Goal: Task Accomplishment & Management: Use online tool/utility

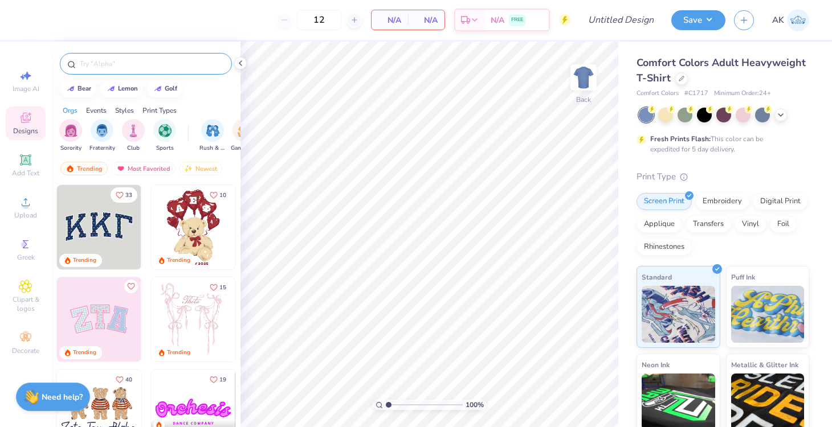
click at [128, 65] on input "text" at bounding box center [152, 63] width 146 height 11
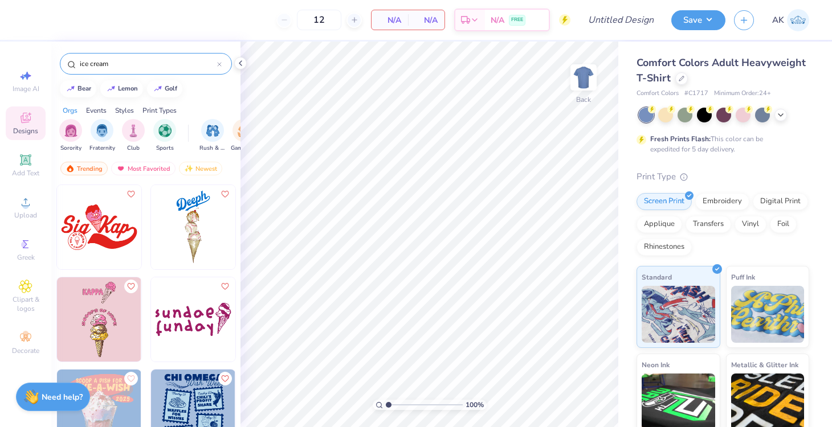
type input "ice cream"
click at [103, 322] on img at bounding box center [99, 319] width 84 height 84
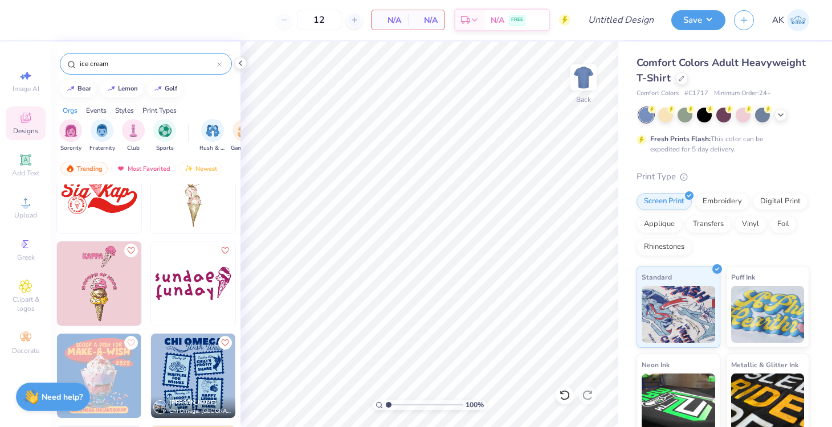
scroll to position [51, 0]
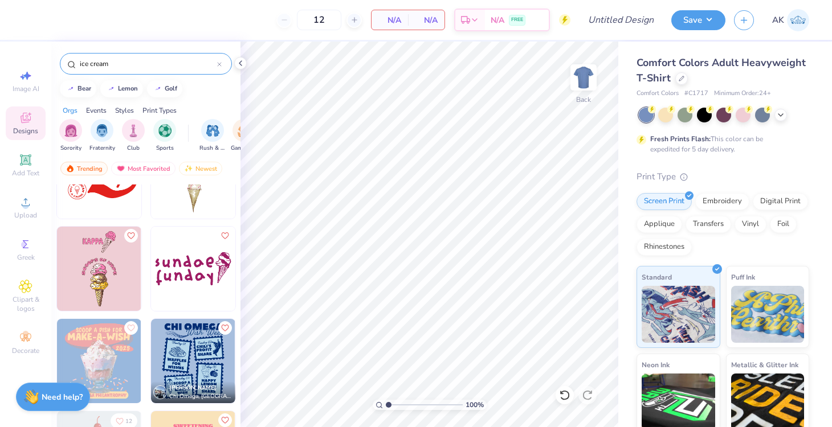
click at [184, 267] on img at bounding box center [193, 269] width 84 height 84
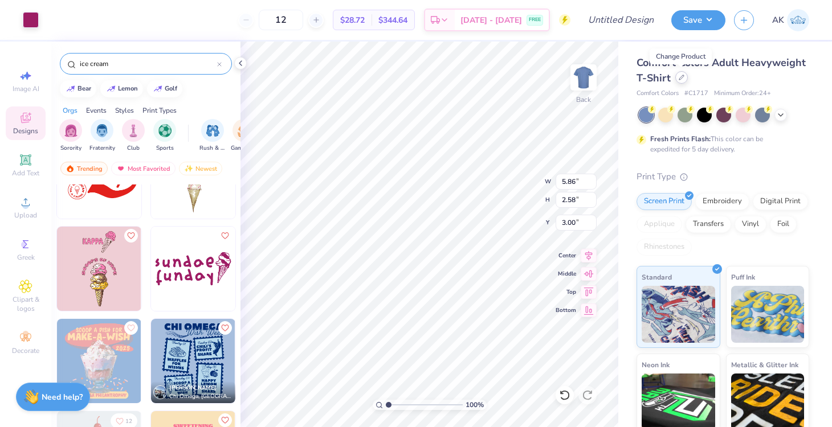
click at [678, 83] on div at bounding box center [681, 77] width 13 height 13
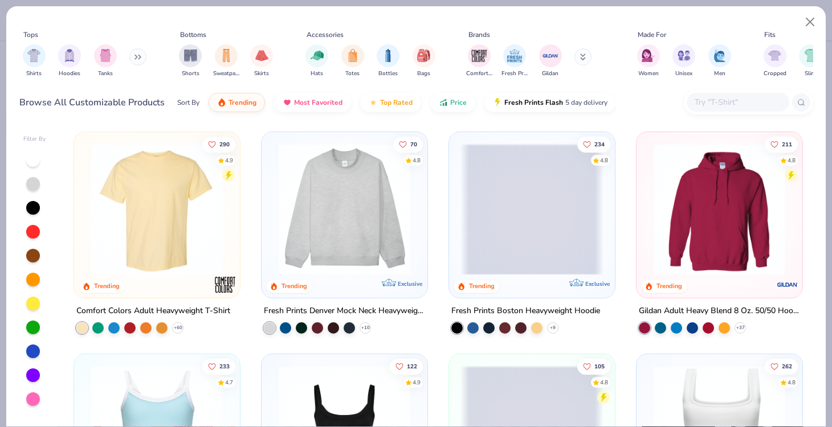
click at [726, 102] on input "text" at bounding box center [737, 102] width 88 height 13
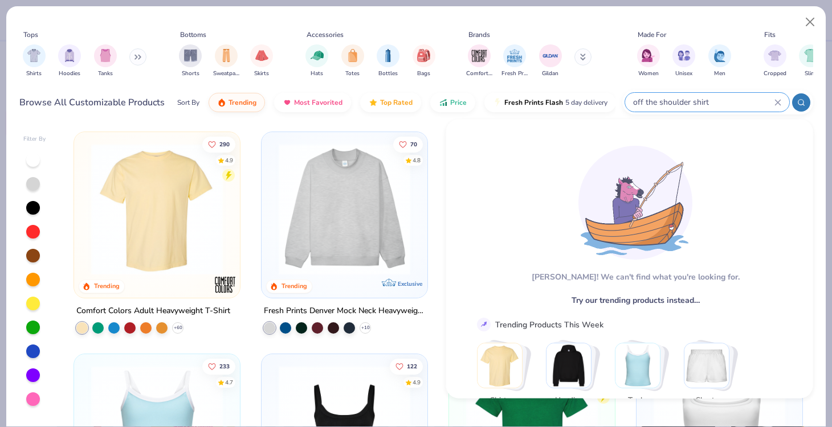
type input "off the shoulder shirt"
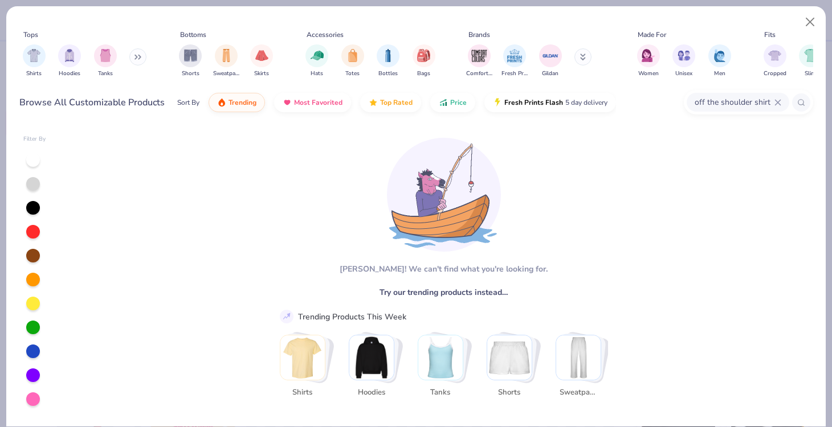
click at [777, 99] on icon at bounding box center [777, 102] width 7 height 7
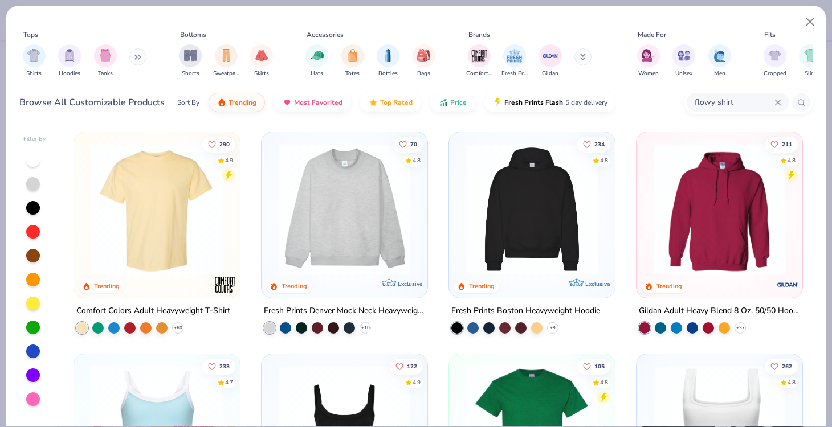
type input "flowy shirt"
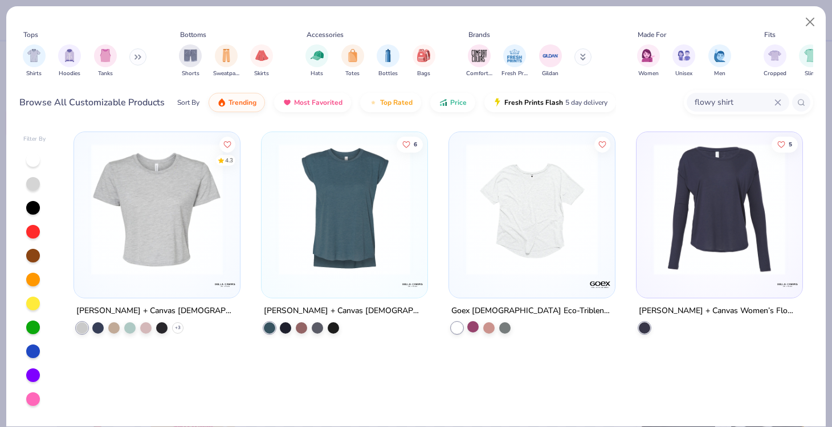
click at [477, 328] on div at bounding box center [472, 326] width 11 height 11
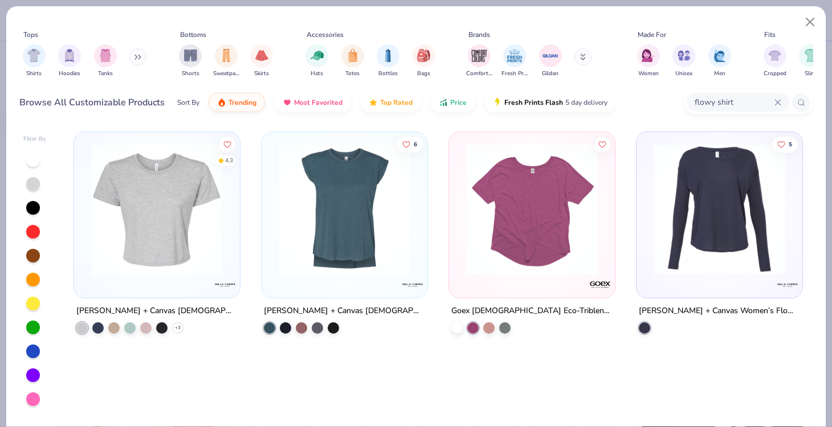
click at [778, 101] on icon at bounding box center [777, 102] width 5 height 5
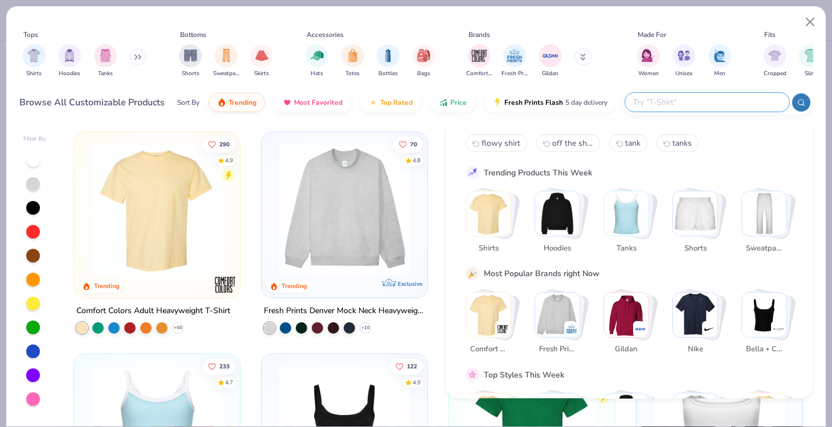
type input "t"
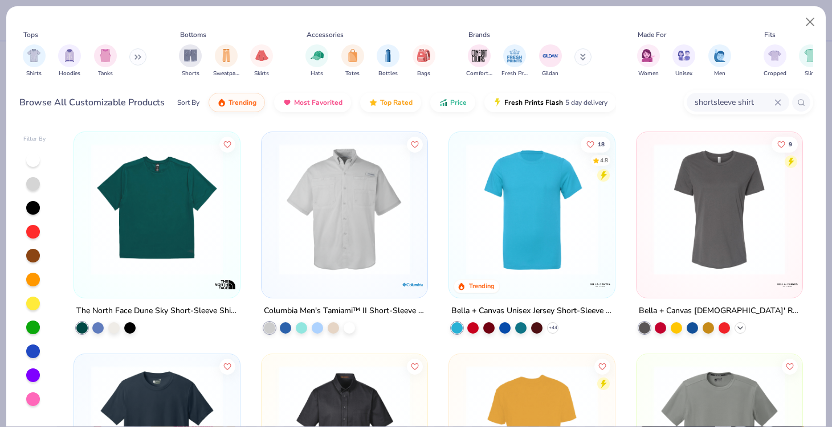
click at [743, 325] on icon at bounding box center [739, 328] width 9 height 9
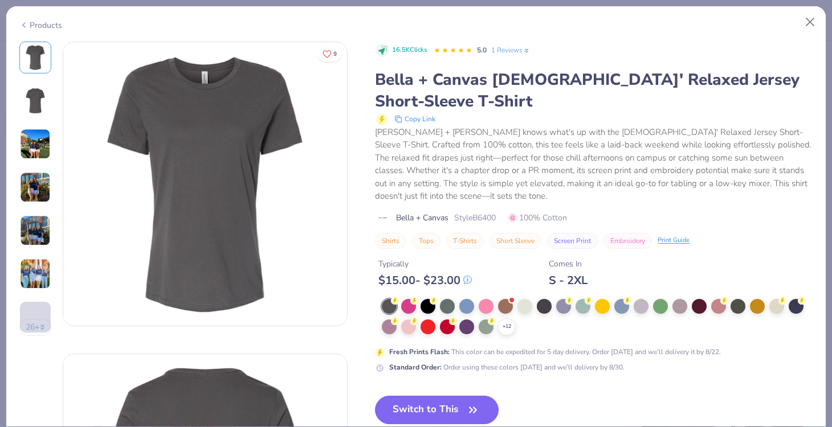
click at [30, 183] on img at bounding box center [35, 187] width 31 height 31
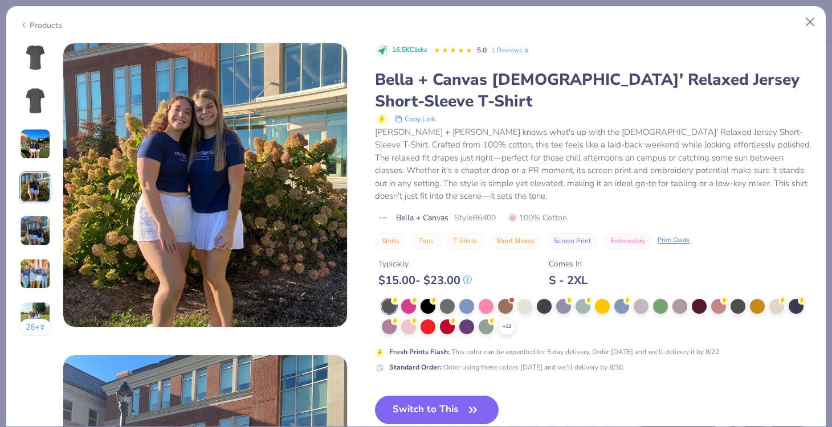
scroll to position [936, 0]
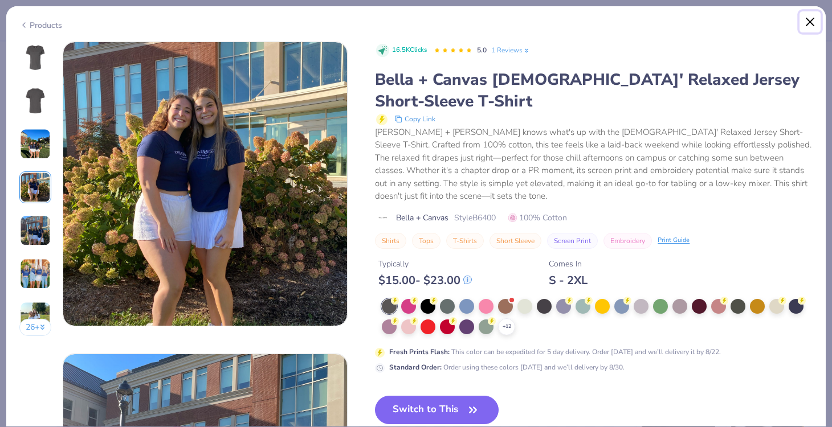
click at [807, 24] on button "Close" at bounding box center [810, 22] width 22 height 22
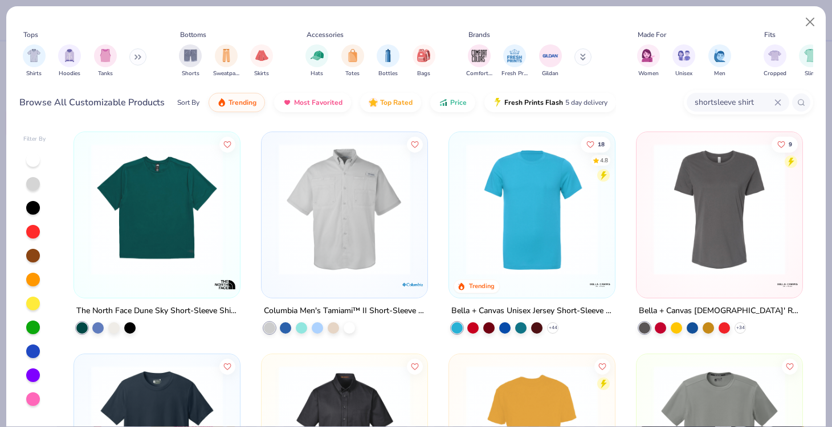
click at [133, 58] on button at bounding box center [137, 56] width 17 height 17
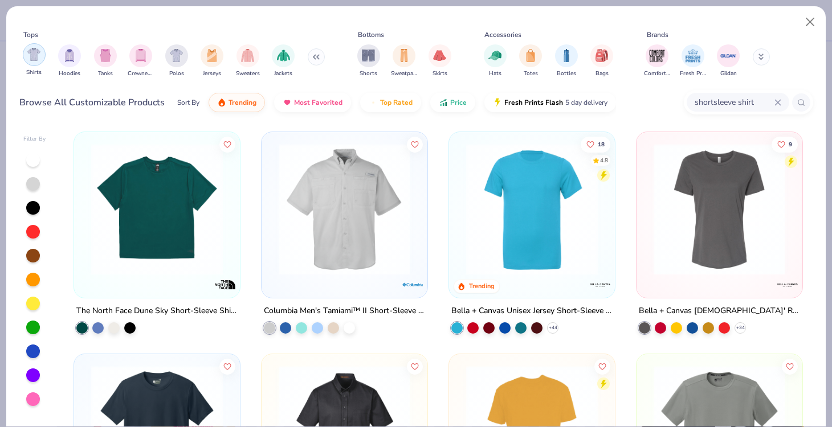
click at [37, 62] on div "filter for Shirts" at bounding box center [34, 54] width 23 height 23
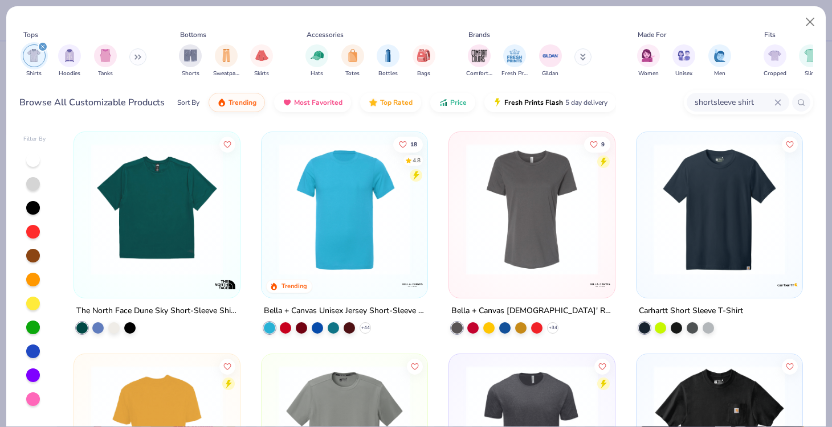
click at [737, 106] on input "shortsleeve shirt" at bounding box center [733, 102] width 81 height 13
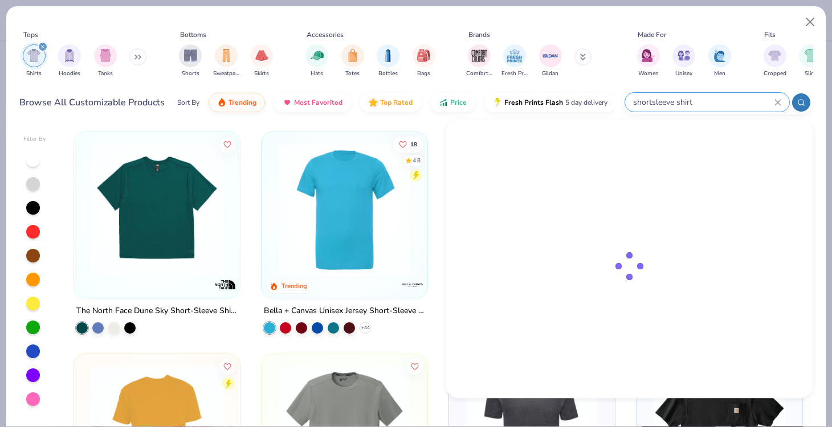
click at [737, 106] on input "shortsleeve shirt" at bounding box center [703, 102] width 142 height 13
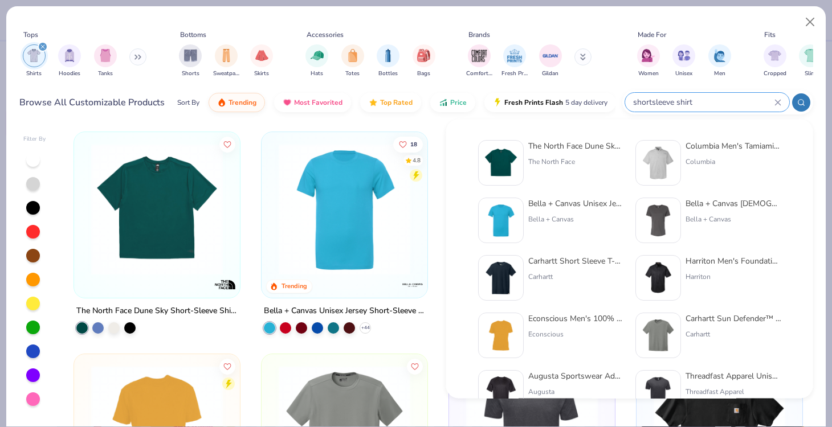
click at [737, 106] on input "shortsleeve shirt" at bounding box center [703, 102] width 142 height 13
click at [723, 97] on input "shortsleeve shirt" at bounding box center [703, 102] width 142 height 13
click at [698, 99] on input "shortsleeve shirt" at bounding box center [703, 102] width 142 height 13
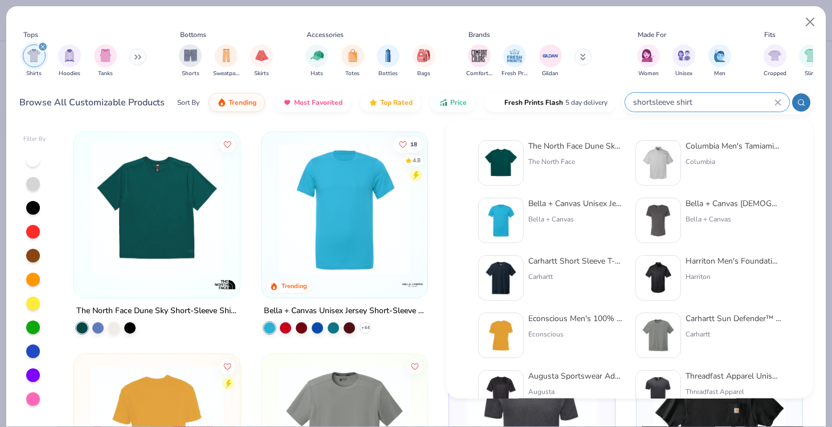
drag, startPoint x: 691, startPoint y: 99, endPoint x: 616, endPoint y: 98, distance: 75.2
click at [616, 98] on div "Browse All Customizable Products Sort By Trending Most Favorited Top Rated Pric…" at bounding box center [415, 103] width 793 height 32
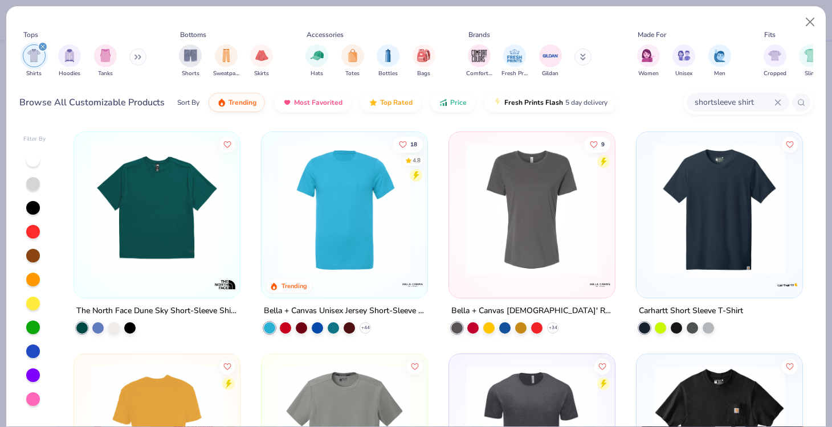
click at [725, 104] on input "shortsleeve shirt" at bounding box center [733, 102] width 81 height 13
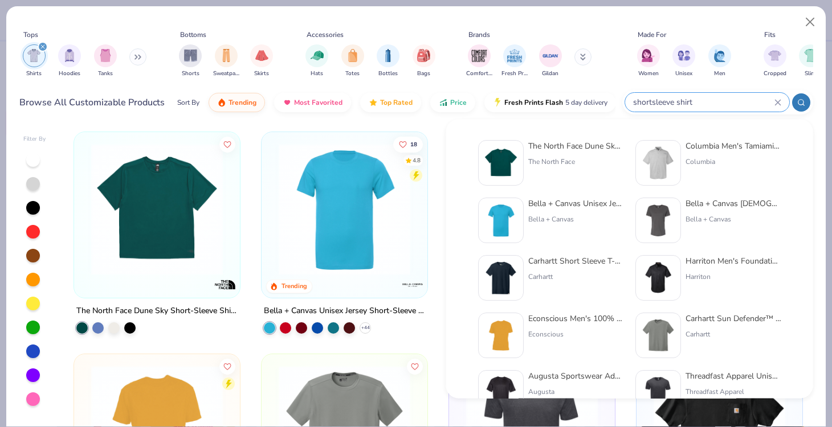
click at [723, 104] on input "shortsleeve shirt" at bounding box center [703, 102] width 142 height 13
click at [701, 102] on input "shortsleeve shirt" at bounding box center [703, 102] width 142 height 13
click at [700, 102] on input "shoreve shirt" at bounding box center [703, 102] width 142 height 13
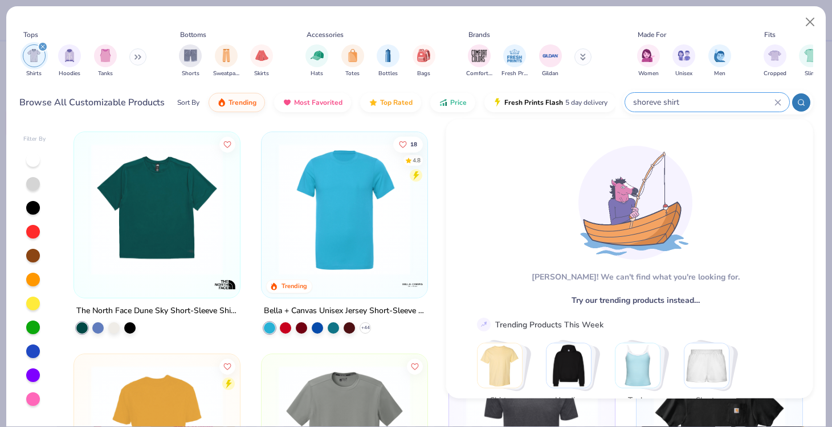
click at [700, 102] on input "shoreve shirt" at bounding box center [703, 102] width 142 height 13
click at [682, 102] on input "shoreve shirt" at bounding box center [703, 102] width 142 height 13
type input "e"
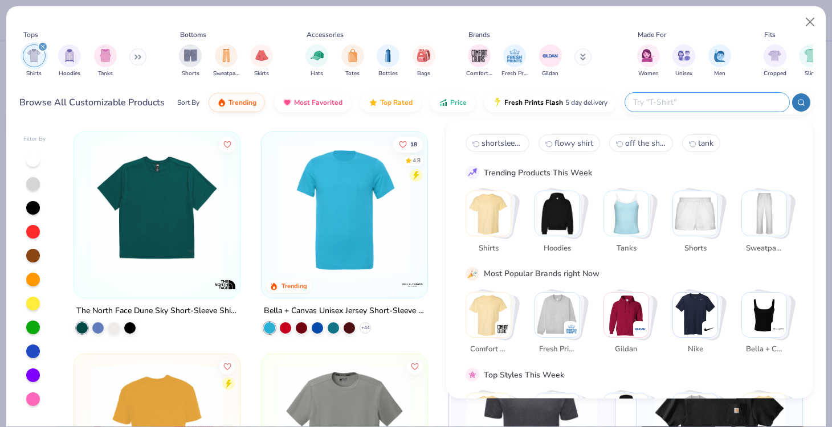
paste input "[DEMOGRAPHIC_DATA]' Slouchy T-Shirt"
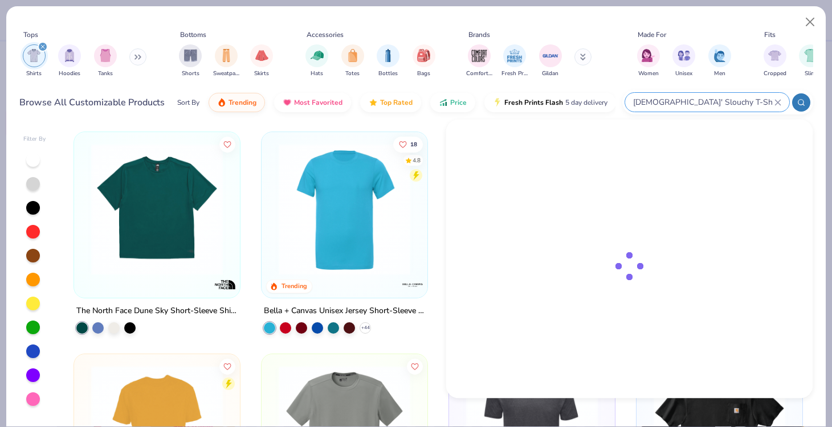
type input "[DEMOGRAPHIC_DATA]' Slouchy T-Shirt"
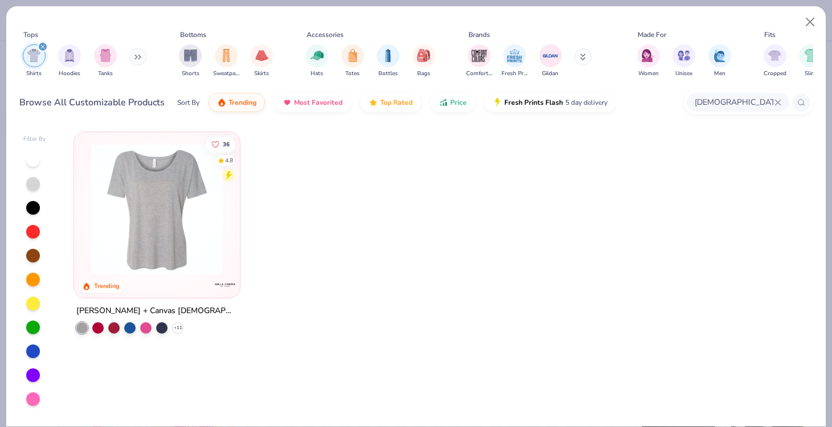
click at [117, 228] on img at bounding box center [156, 210] width 143 height 132
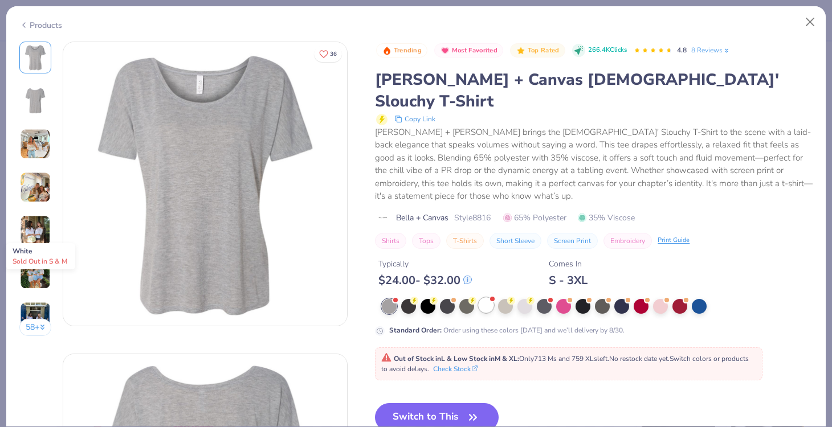
click at [484, 298] on div at bounding box center [485, 305] width 15 height 15
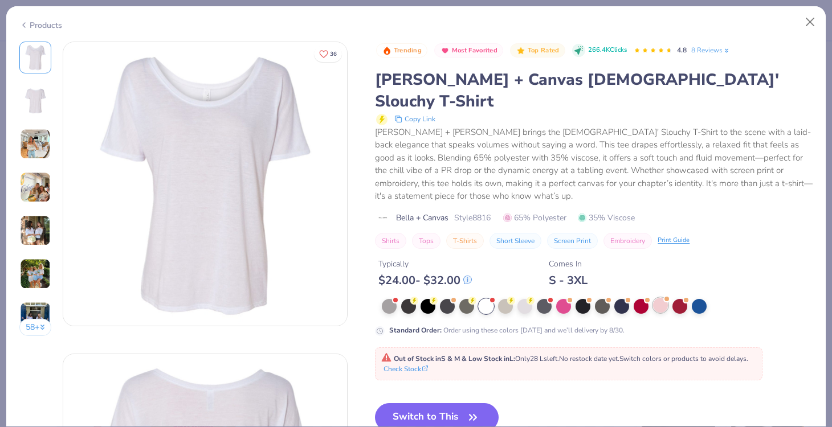
click at [657, 298] on div at bounding box center [660, 305] width 15 height 15
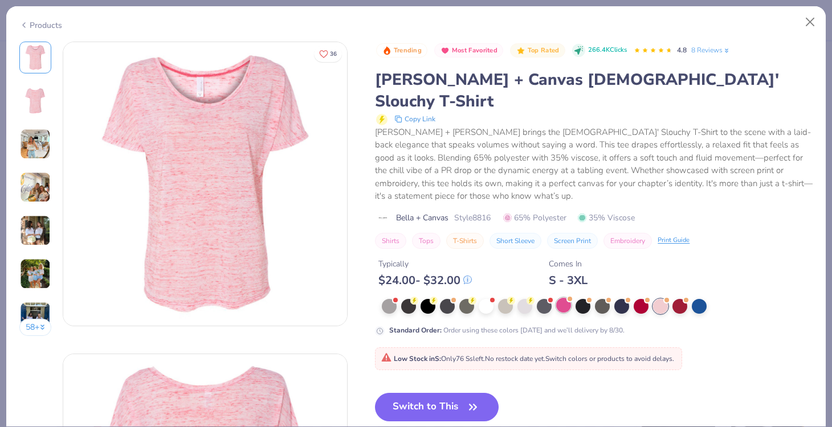
click at [559, 298] on div at bounding box center [563, 305] width 15 height 15
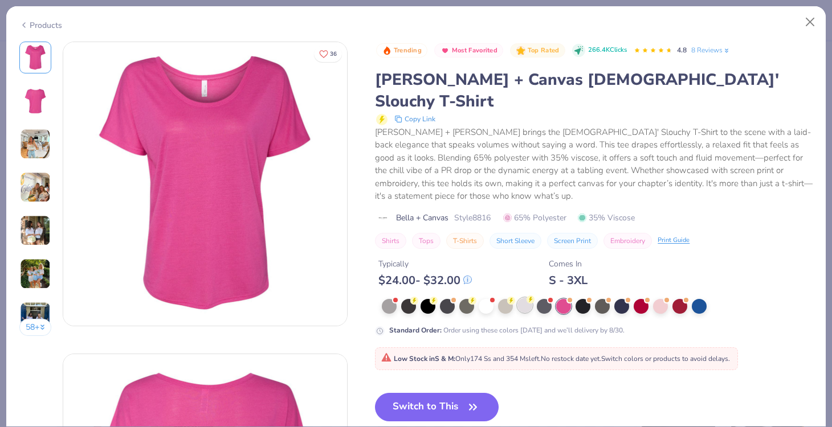
click at [517, 299] on div at bounding box center [597, 306] width 431 height 15
click at [522, 298] on div at bounding box center [524, 305] width 15 height 15
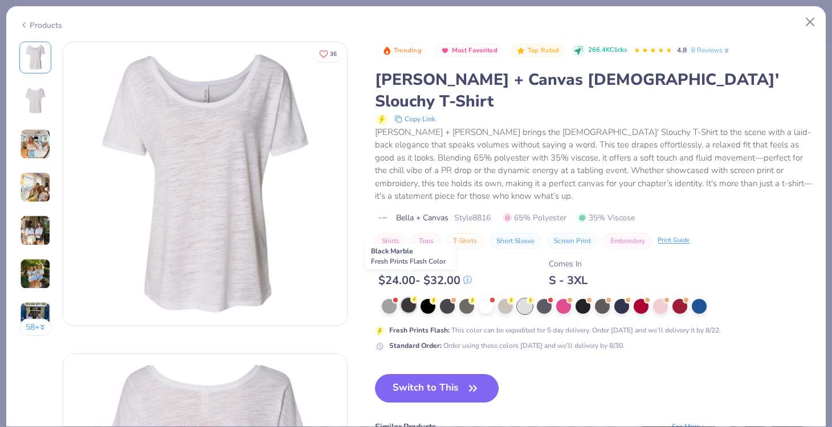
click at [406, 298] on div at bounding box center [408, 305] width 15 height 15
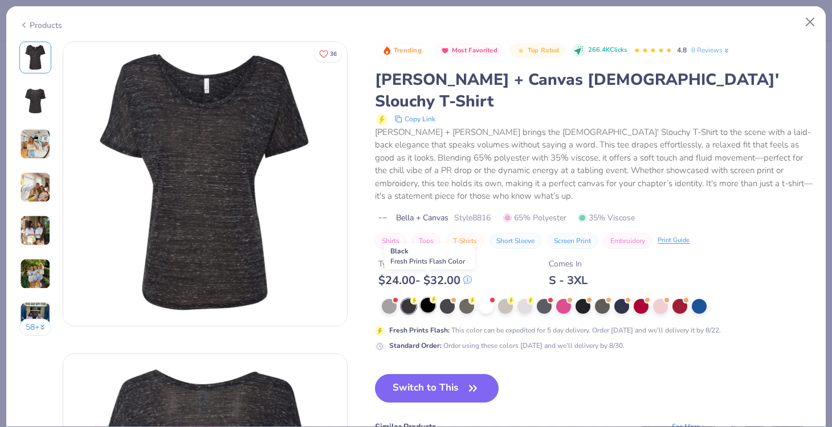
click at [423, 298] on div at bounding box center [427, 305] width 15 height 15
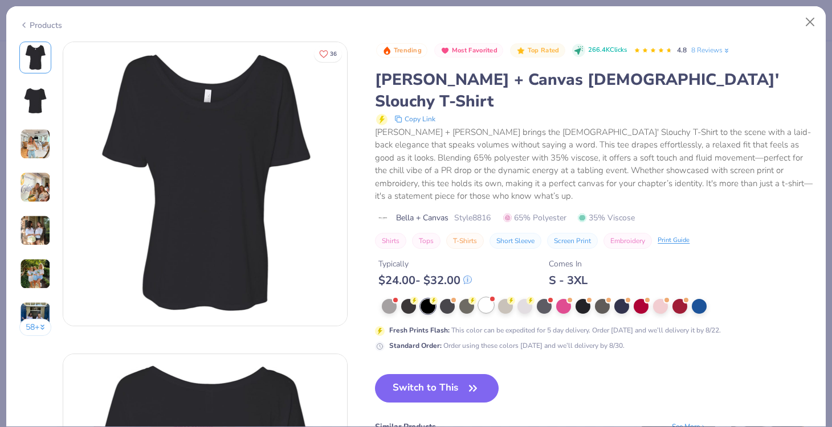
click at [489, 298] on div at bounding box center [485, 305] width 15 height 15
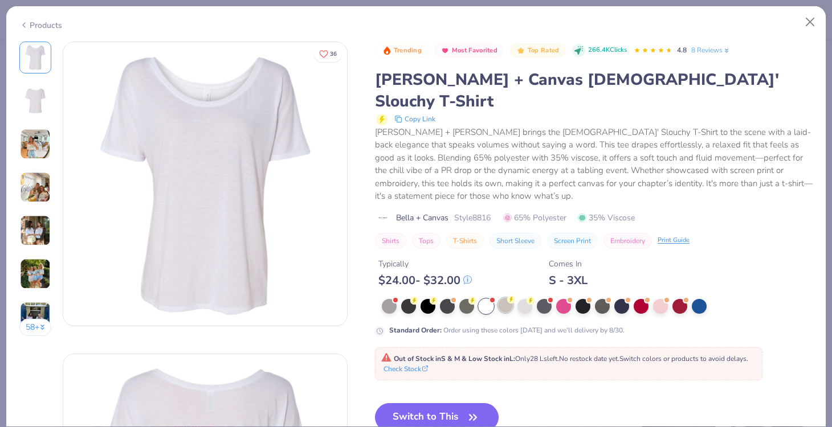
click at [499, 298] on div at bounding box center [505, 305] width 15 height 15
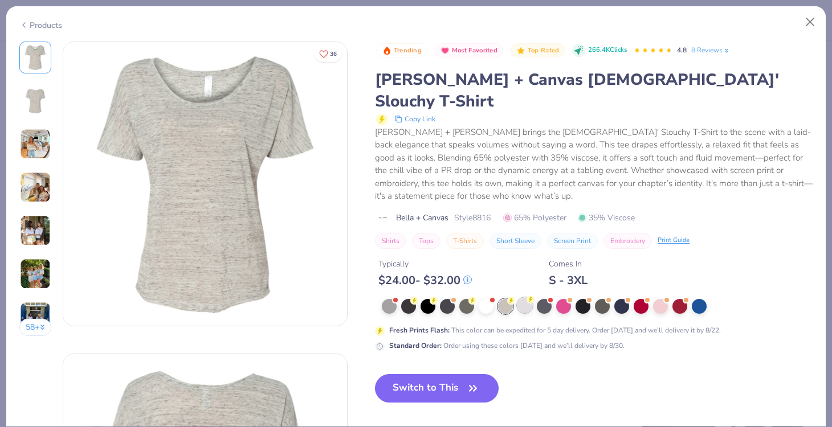
click at [524, 298] on div at bounding box center [524, 305] width 15 height 15
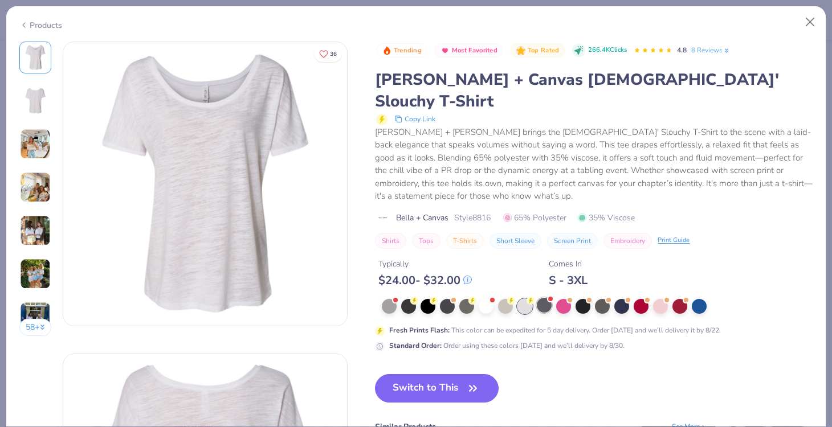
click at [546, 298] on div at bounding box center [544, 305] width 15 height 15
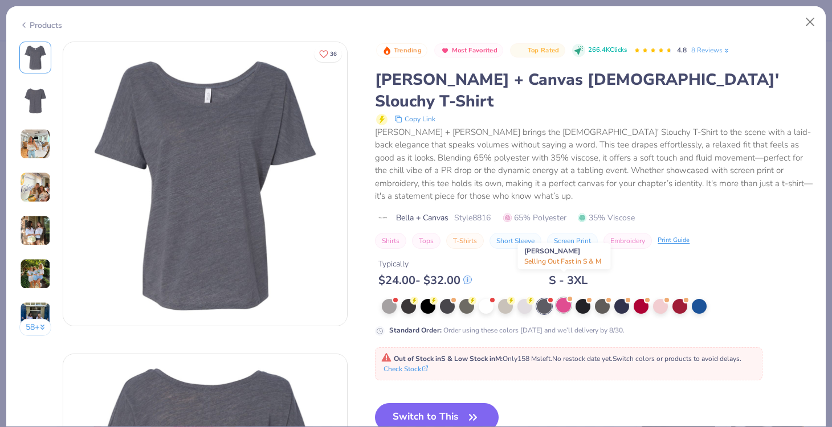
click at [564, 298] on div at bounding box center [563, 305] width 15 height 15
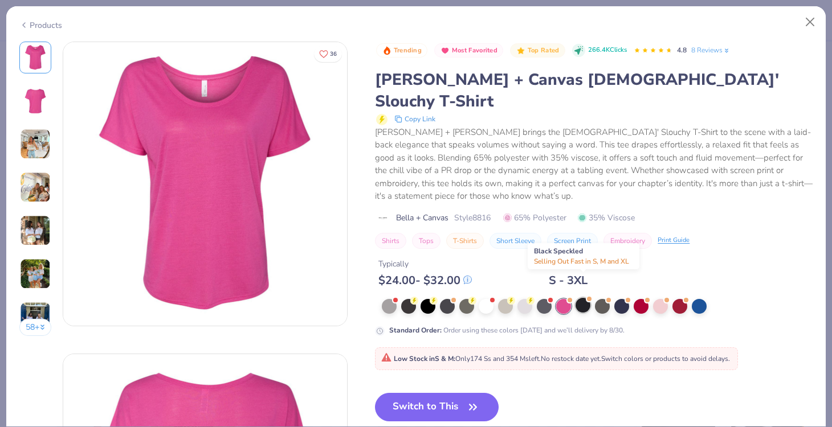
click at [584, 298] on div at bounding box center [582, 305] width 15 height 15
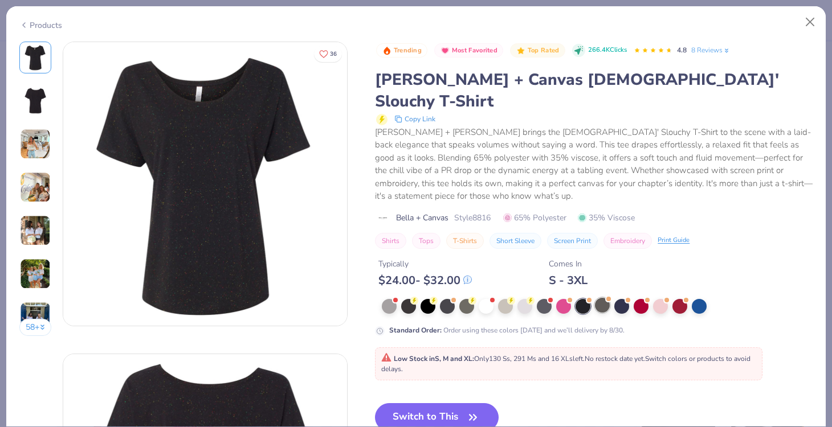
click at [601, 298] on div at bounding box center [602, 305] width 15 height 15
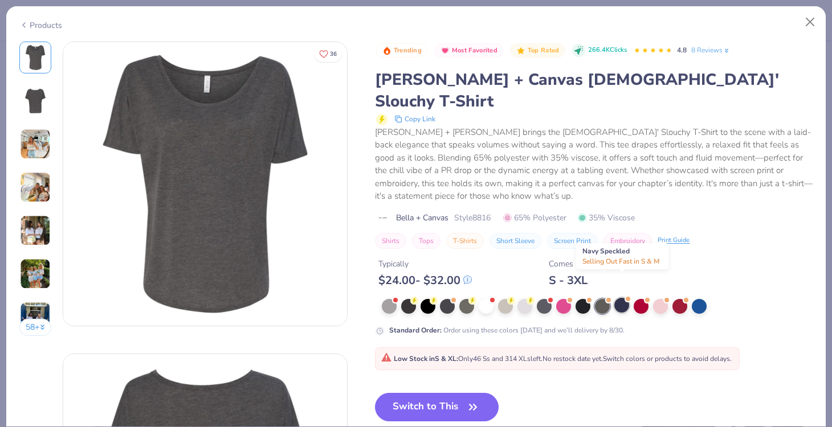
click at [618, 298] on div at bounding box center [621, 305] width 15 height 15
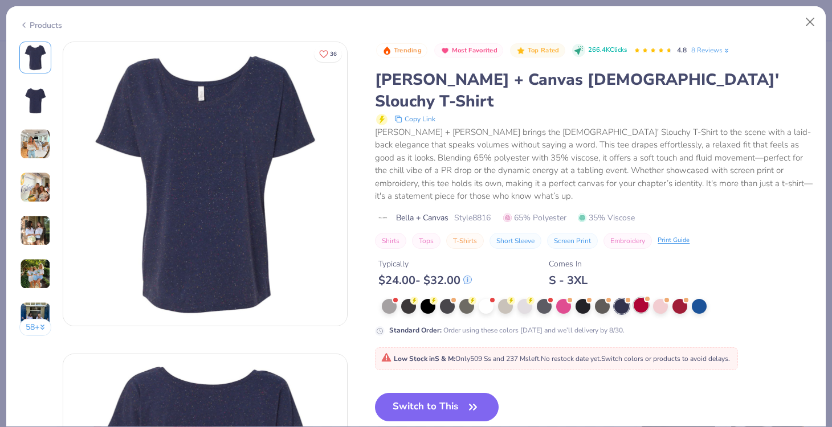
click at [645, 298] on div at bounding box center [640, 305] width 15 height 15
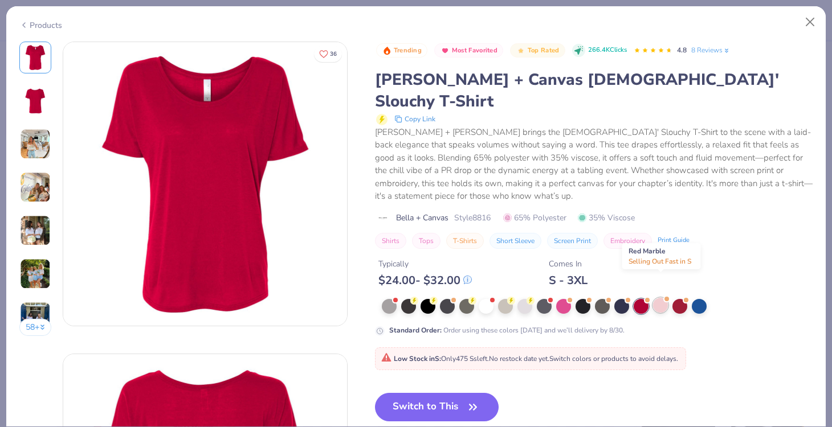
click at [660, 298] on div at bounding box center [660, 305] width 15 height 15
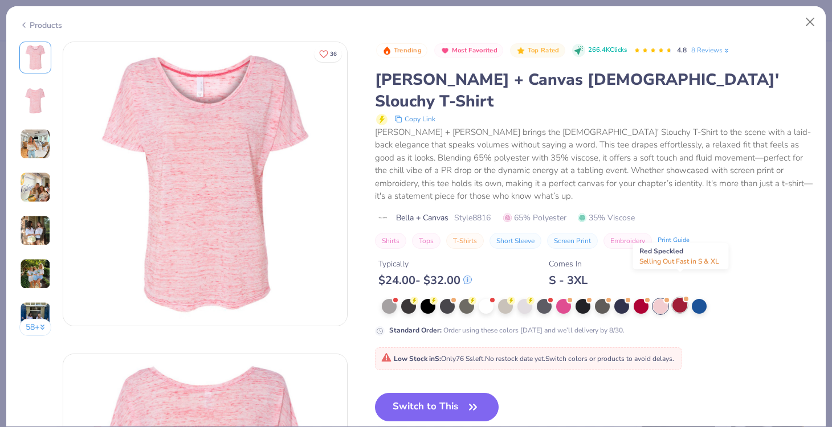
click at [677, 298] on div at bounding box center [679, 305] width 15 height 15
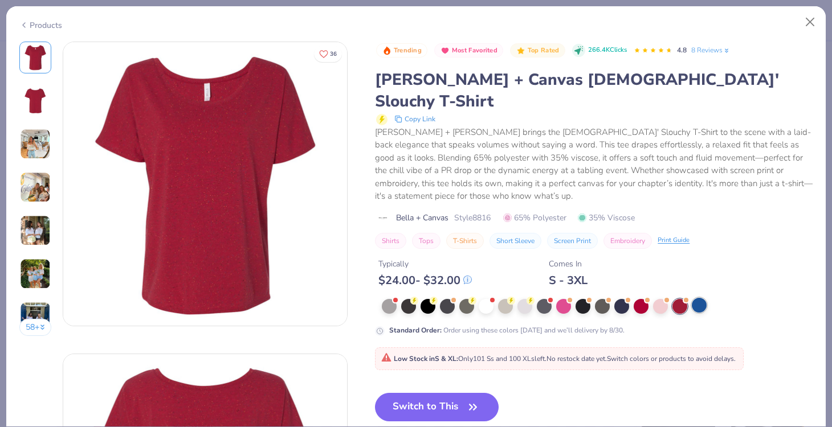
click at [700, 298] on div at bounding box center [698, 305] width 15 height 15
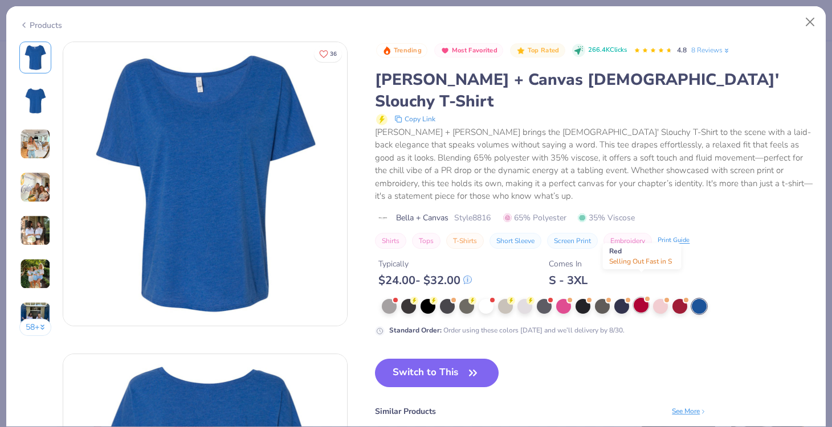
click at [637, 298] on div at bounding box center [640, 305] width 15 height 15
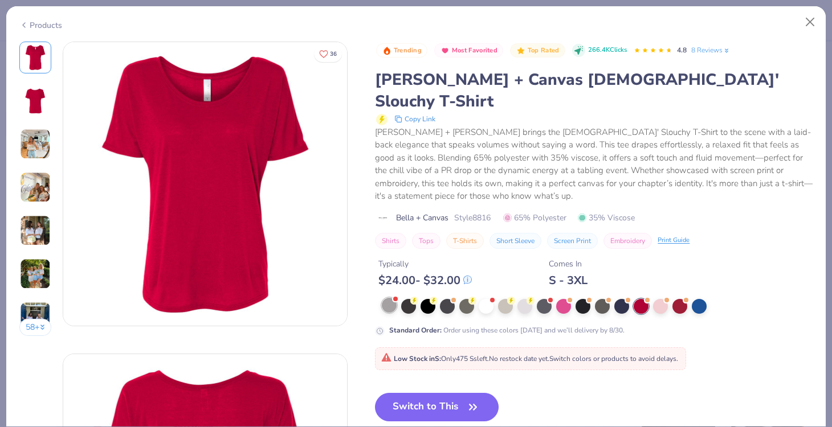
click at [390, 298] on div at bounding box center [389, 305] width 15 height 15
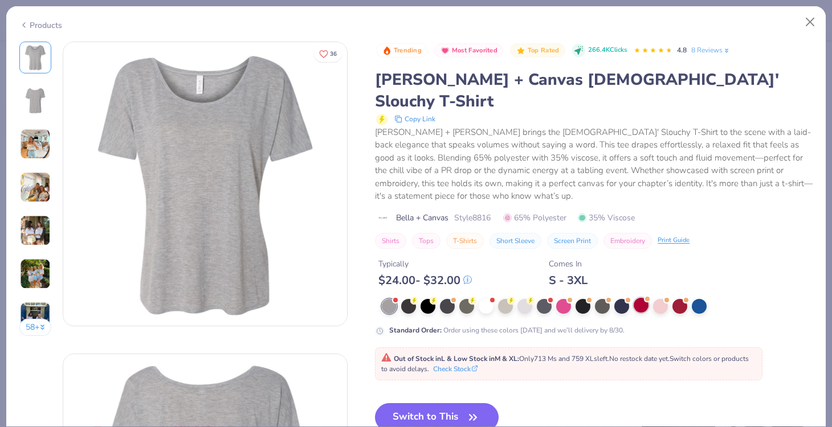
click at [644, 298] on div at bounding box center [640, 305] width 15 height 15
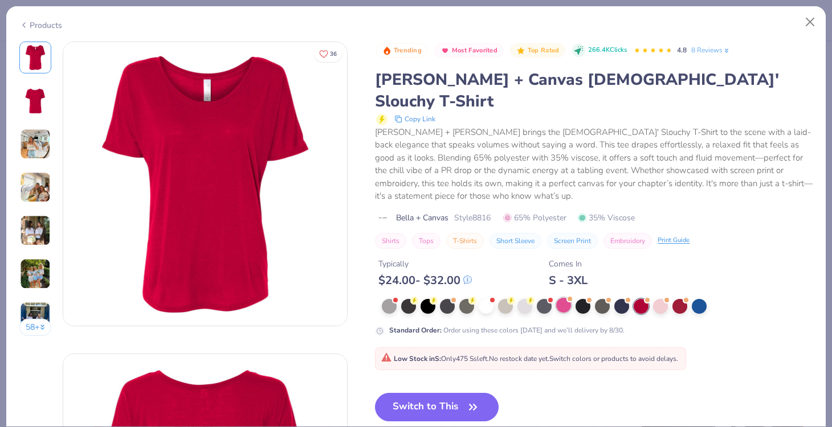
click at [562, 298] on div at bounding box center [563, 305] width 15 height 15
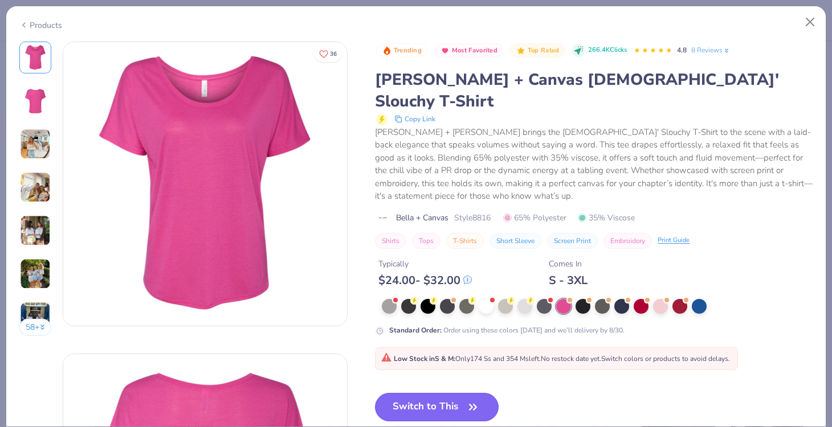
click at [451, 393] on button "Switch to This" at bounding box center [437, 407] width 124 height 28
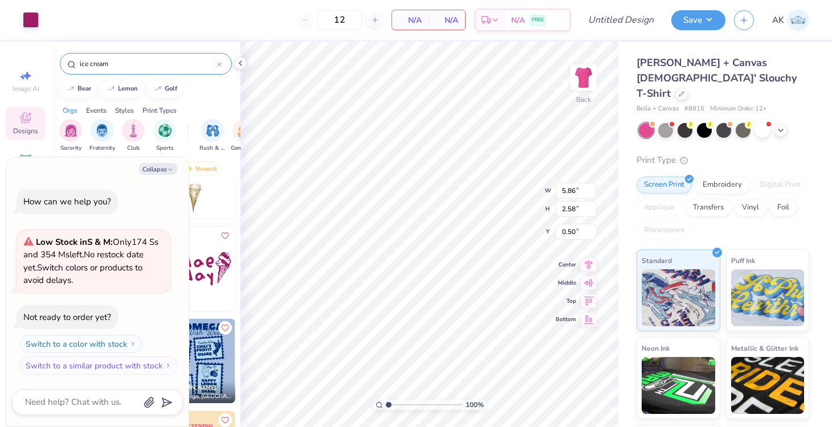
type textarea "x"
type input "4.52"
type input "0.95"
type input "0.75"
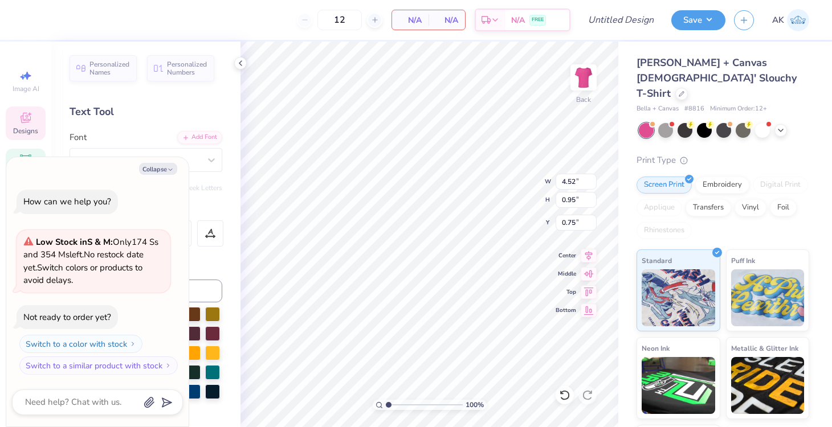
type textarea "x"
type textarea "H"
type textarea "x"
type textarea "HO"
type textarea "x"
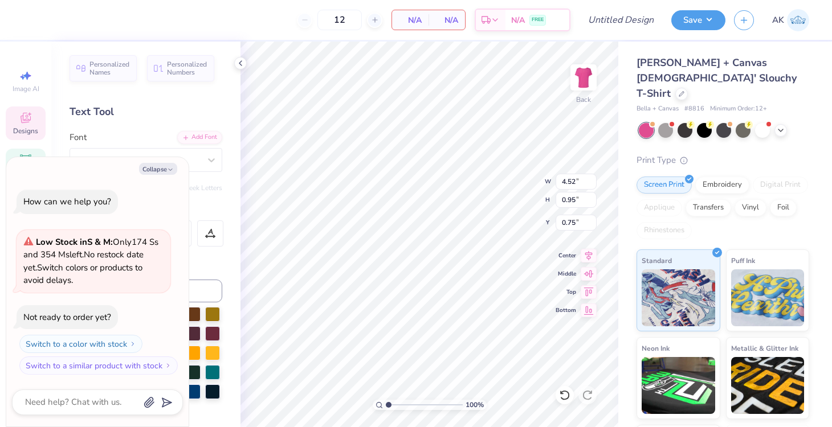
type textarea "HOO"
type textarea "x"
type textarea "HOOT"
type textarea "x"
type textarea "[PERSON_NAME]"
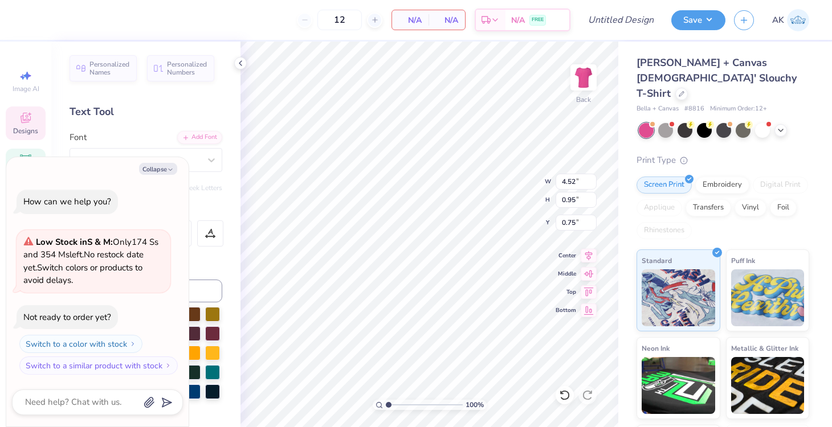
scroll to position [0, 1]
type textarea "x"
type textarea "OOTS"
type textarea "x"
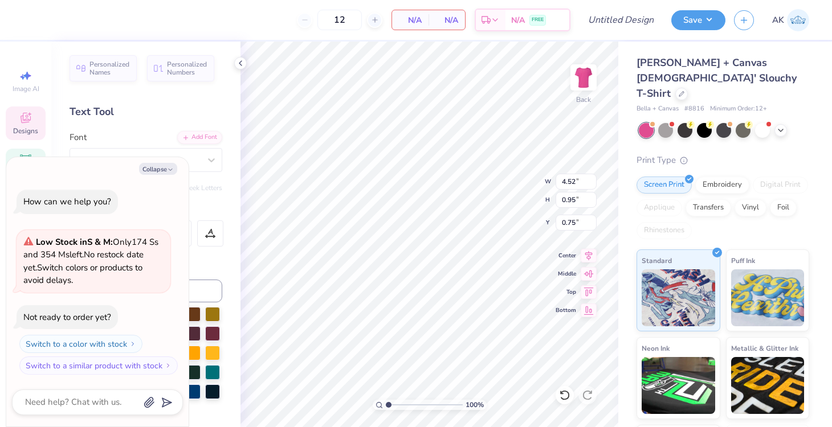
type textarea "[PERSON_NAME]"
type textarea "x"
type textarea "&"
type textarea "x"
type textarea "&"
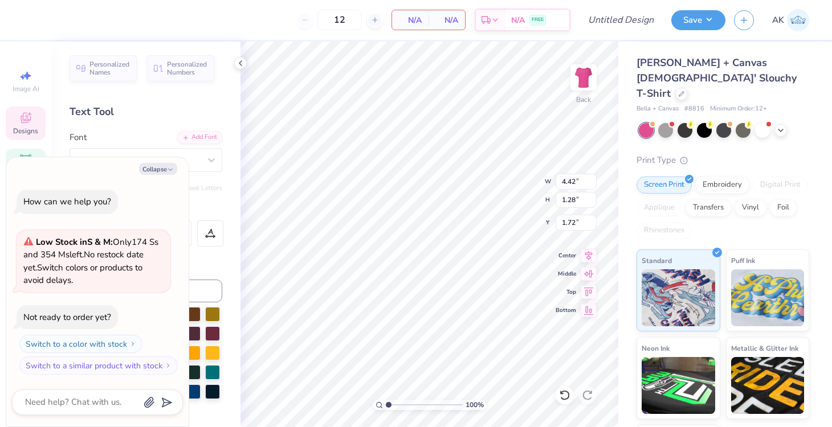
type textarea "x"
type textarea "& H"
type textarea "x"
type textarea "& HA"
type textarea "x"
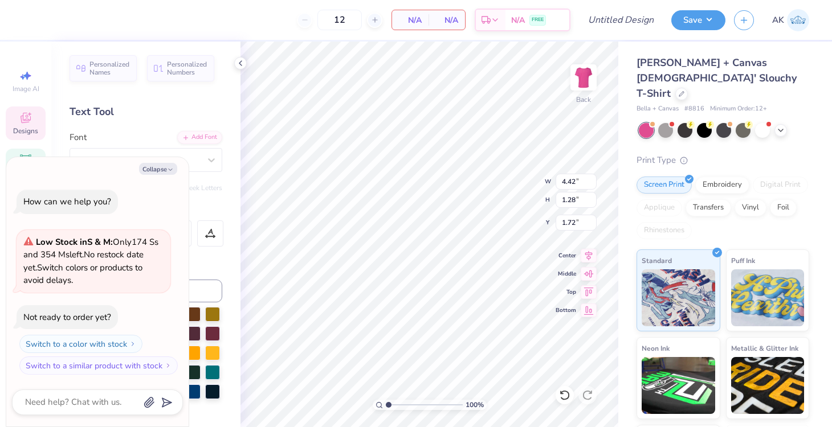
type textarea "& HAL"
type textarea "x"
type textarea "& HALO"
type textarea "x"
type textarea "& HALOD"
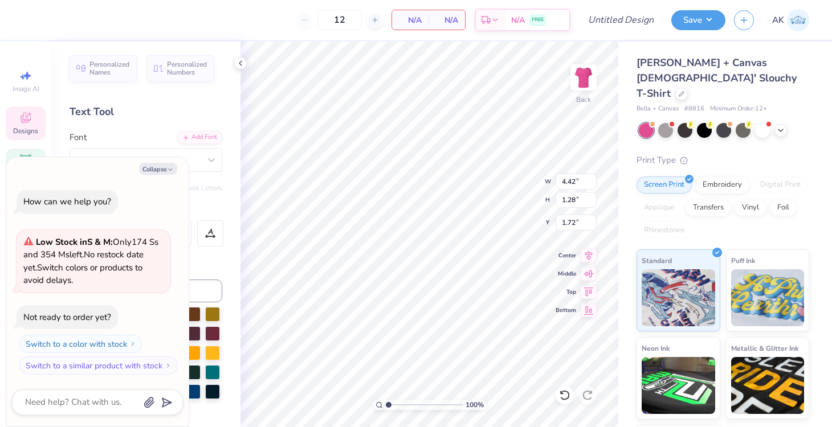
type textarea "x"
type textarea "& HALO"
type textarea "x"
type textarea "& HALOS"
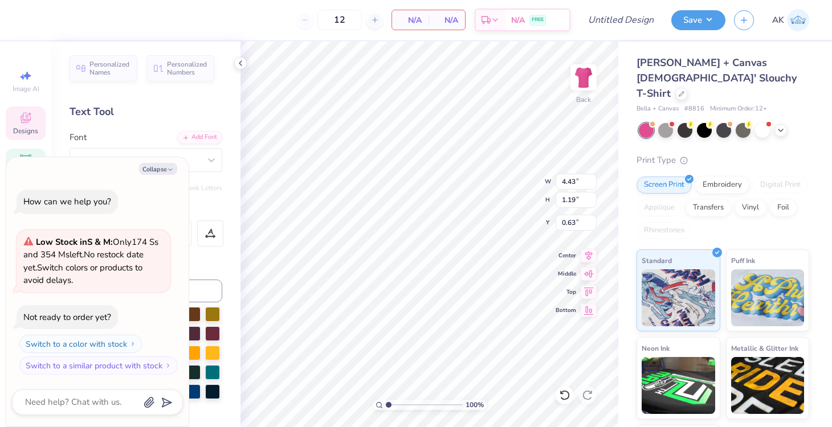
type textarea "x"
type input "4.29"
click at [453, 150] on div "Hold “Option ⌥” to see the space between elements." at bounding box center [410, 162] width 114 height 26
type textarea "x"
type input "1.20"
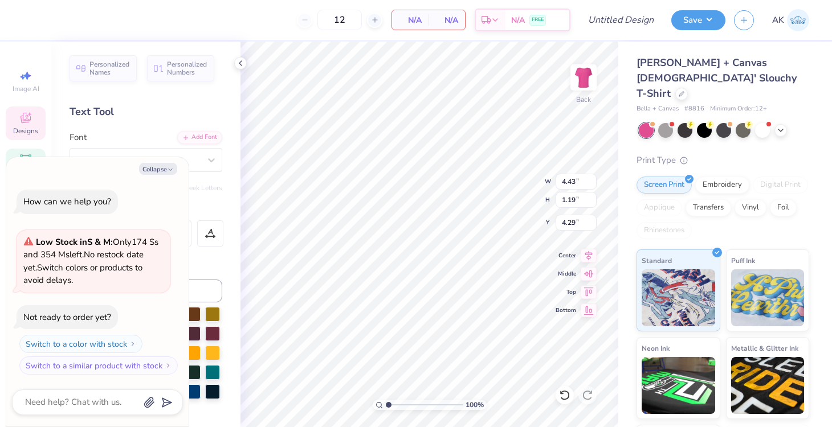
type input "2.41"
type input "0.50"
type textarea "x"
type input "1.12"
type input "2.25"
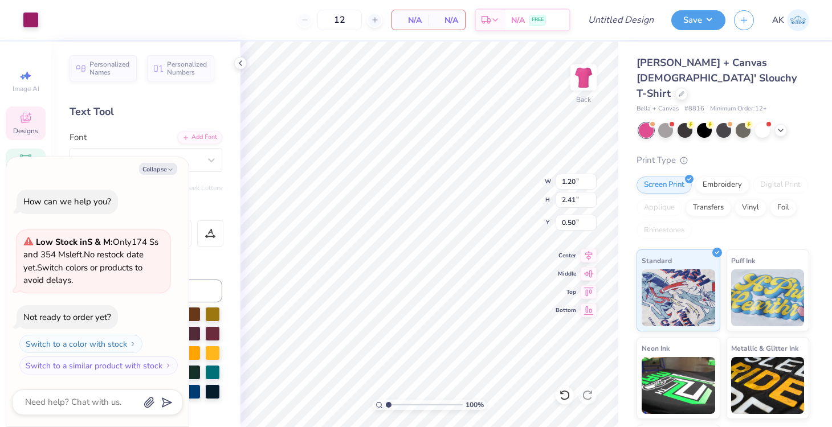
type input "5.19"
type textarea "x"
type input "2.24"
type input "4.50"
type textarea "x"
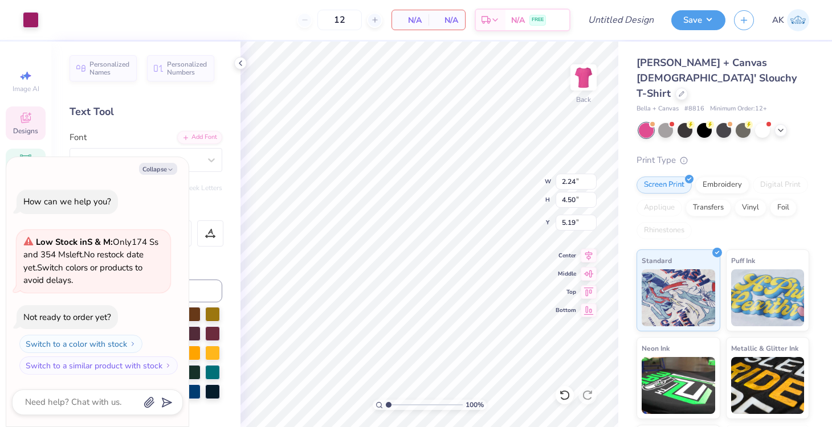
type input "1.92"
type input "3.85"
type textarea "x"
type input "2.27"
type input "4.57"
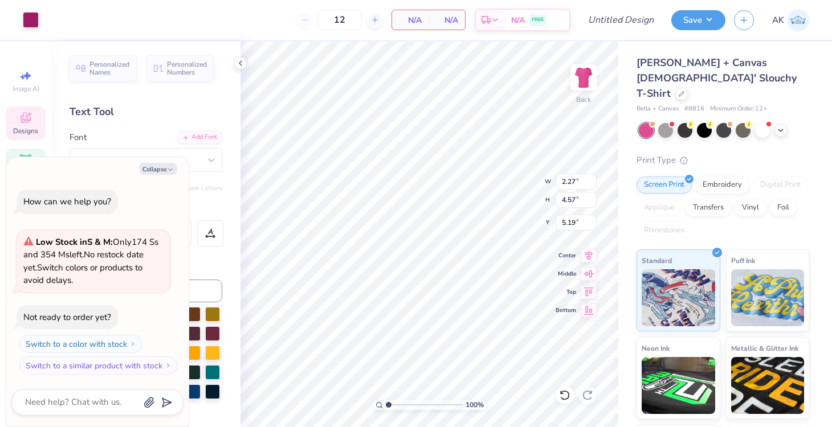
type textarea "x"
type input "2.58"
type input "4.34"
type input "5.23"
type textarea "x"
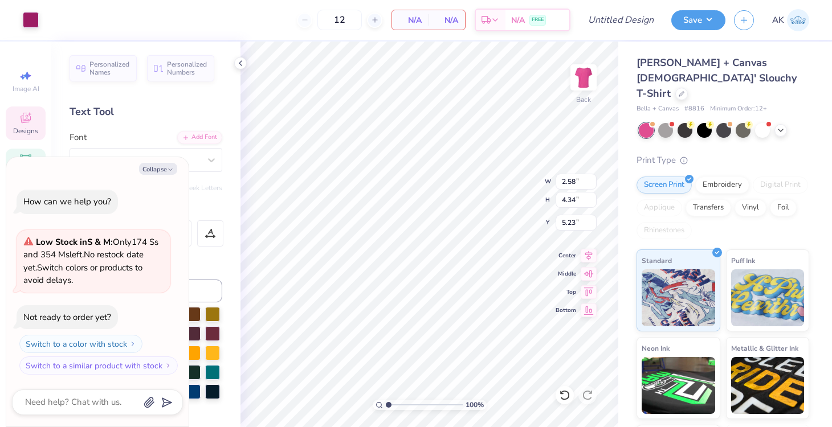
type input "3.00"
type textarea "x"
type input "3.23"
drag, startPoint x: 161, startPoint y: 170, endPoint x: 166, endPoint y: 165, distance: 6.9
click at [161, 170] on button "Collapse" at bounding box center [158, 169] width 38 height 12
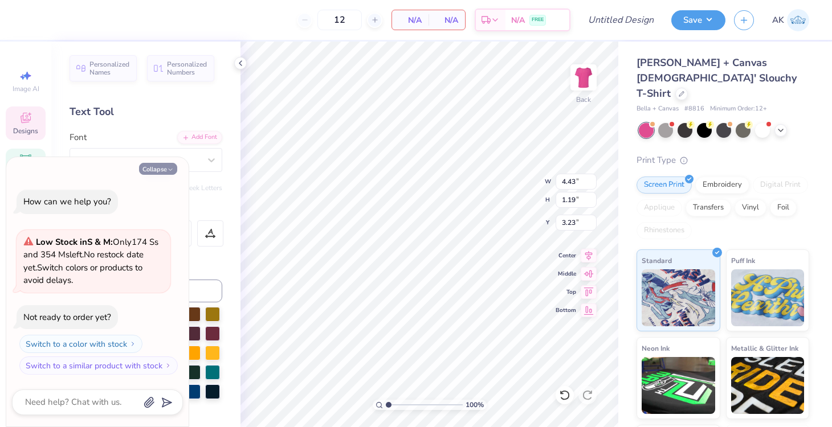
click at [166, 165] on button "Collapse" at bounding box center [158, 169] width 38 height 12
type textarea "x"
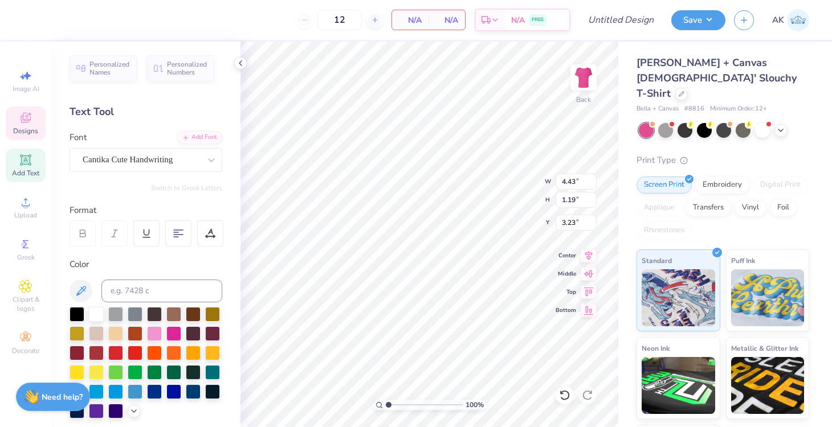
click at [166, 165] on div "Cantika Cute Handwriting" at bounding box center [141, 160] width 120 height 18
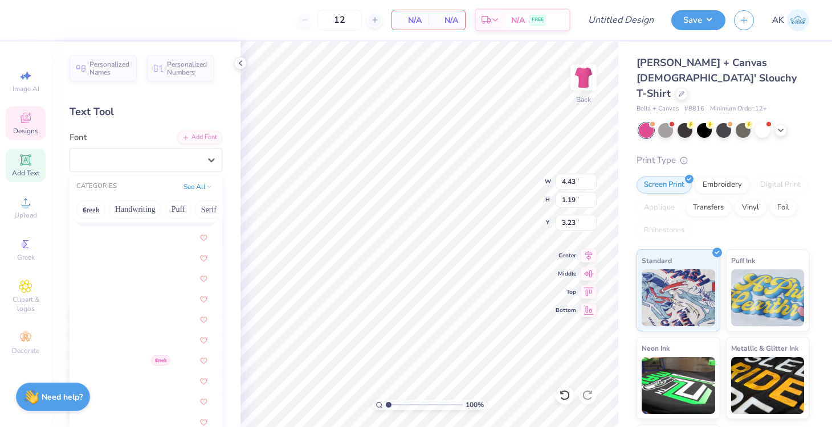
scroll to position [1211, 0]
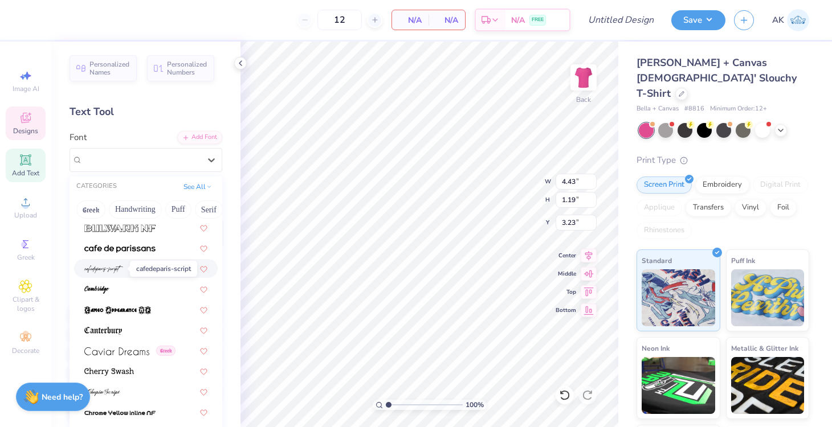
click at [108, 264] on span at bounding box center [103, 269] width 39 height 12
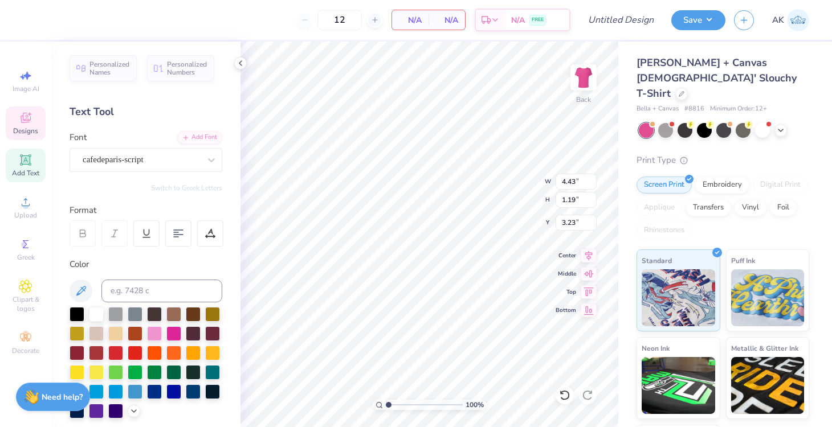
type input "6.04"
type input "1.64"
type input "3.01"
click at [173, 158] on div "cafedeparis-script" at bounding box center [141, 160] width 120 height 18
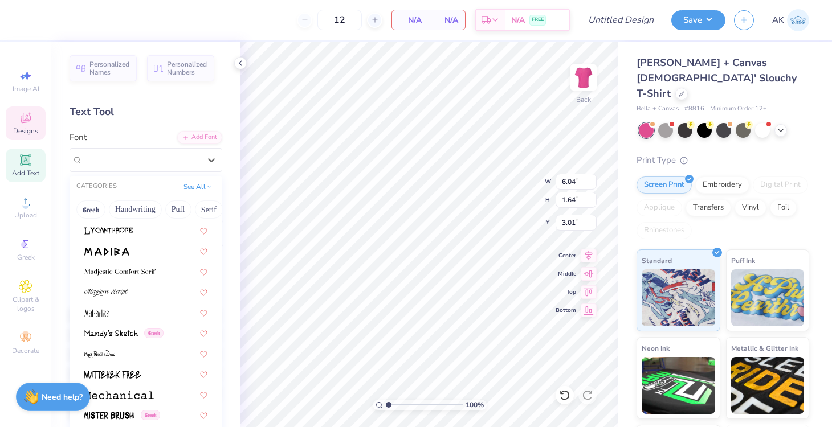
scroll to position [4059, 0]
click at [125, 354] on div at bounding box center [145, 353] width 123 height 12
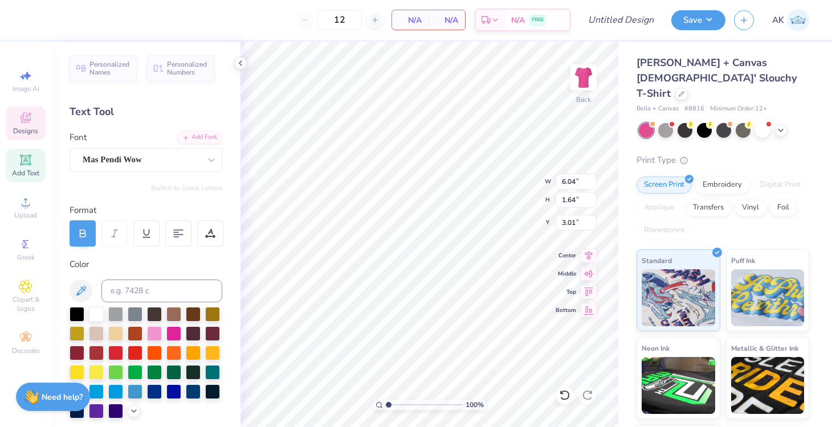
type input "4.29"
type input "1.11"
type input "3.27"
type input "5.77"
type input "1.19"
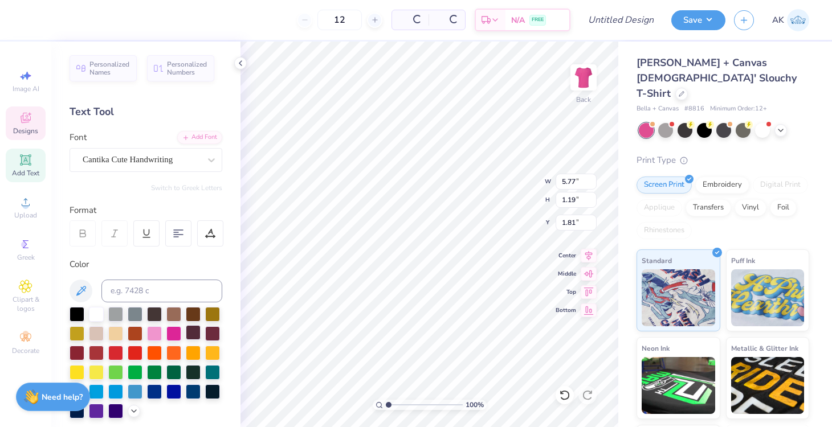
type input "5.17"
type input "6.67"
type input "1.73"
type input "2.65"
type input "5.77"
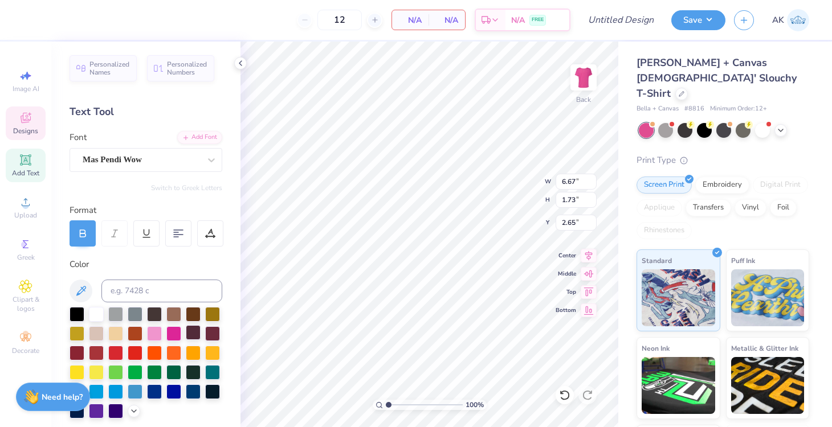
type input "1.19"
type input "5.17"
click at [138, 157] on div "Cantika Cute Handwriting" at bounding box center [141, 160] width 120 height 18
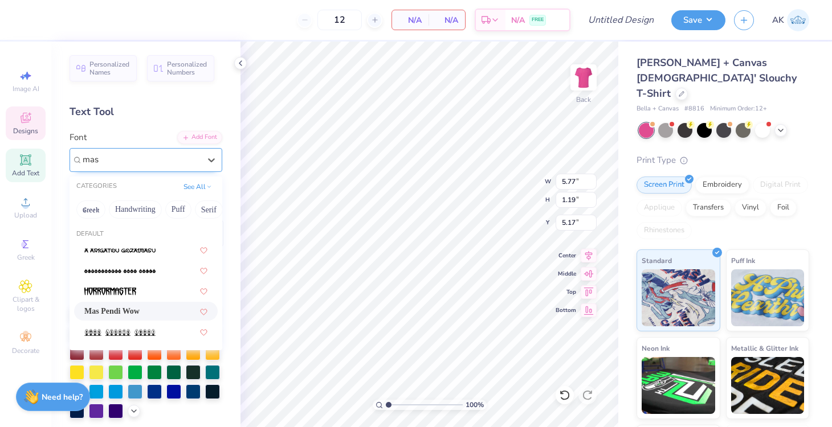
click at [120, 308] on div "Mas Pendi Wow" at bounding box center [145, 311] width 123 height 12
type input "mas"
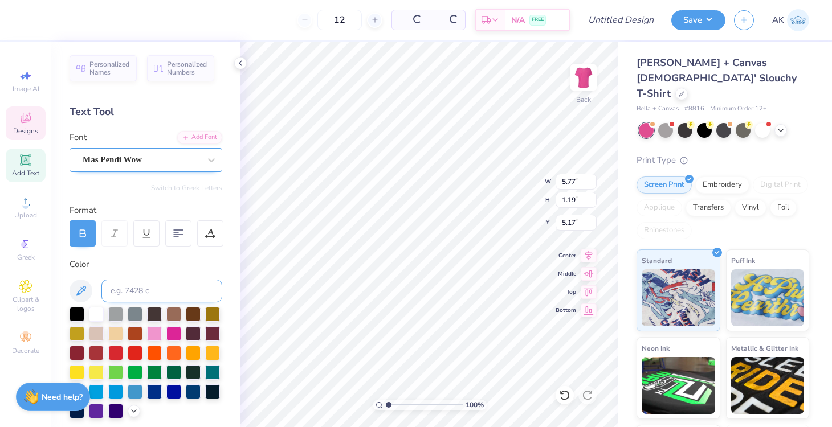
type input "4.95"
type input "1.43"
type textarea "& HALO's"
type input "6.90"
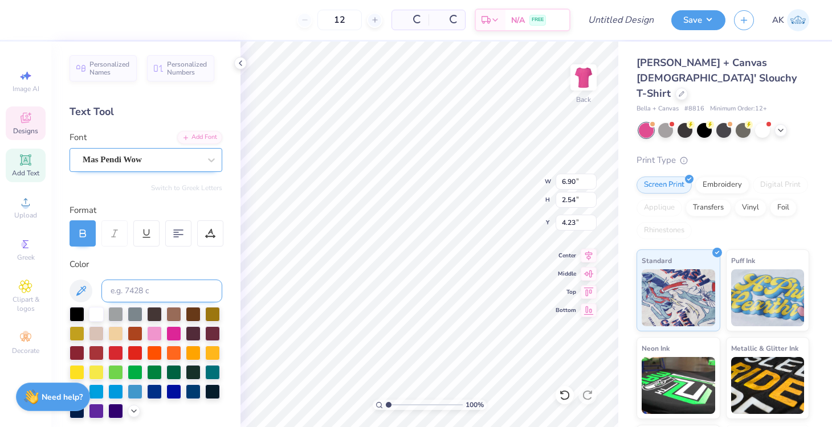
type input "2.54"
type input "4.23"
type input "2.58"
type input "4.34"
type input "2.65"
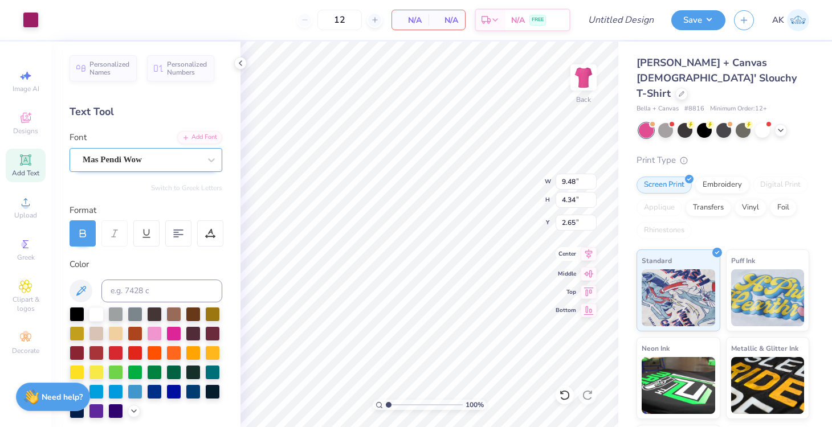
click at [587, 258] on icon at bounding box center [588, 254] width 16 height 14
click at [26, 23] on div at bounding box center [31, 19] width 16 height 16
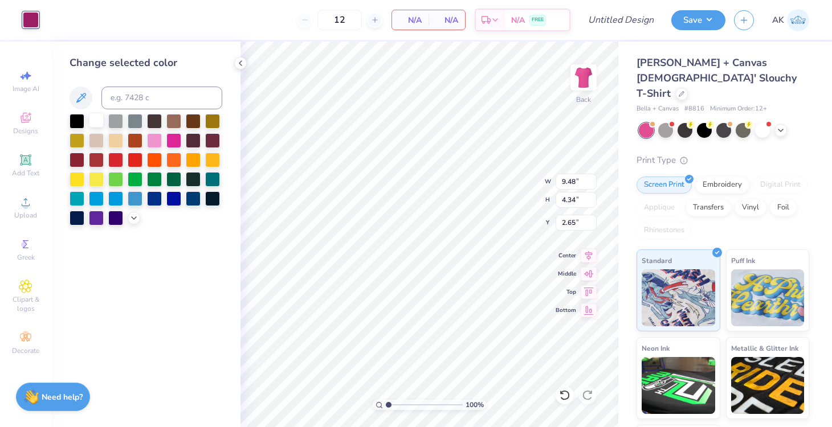
click at [94, 124] on div at bounding box center [96, 120] width 15 height 15
click at [178, 136] on div at bounding box center [173, 139] width 15 height 15
click at [80, 218] on div at bounding box center [76, 217] width 15 height 15
click at [99, 118] on div at bounding box center [96, 120] width 15 height 15
click at [561, 394] on icon at bounding box center [561, 392] width 2 height 2
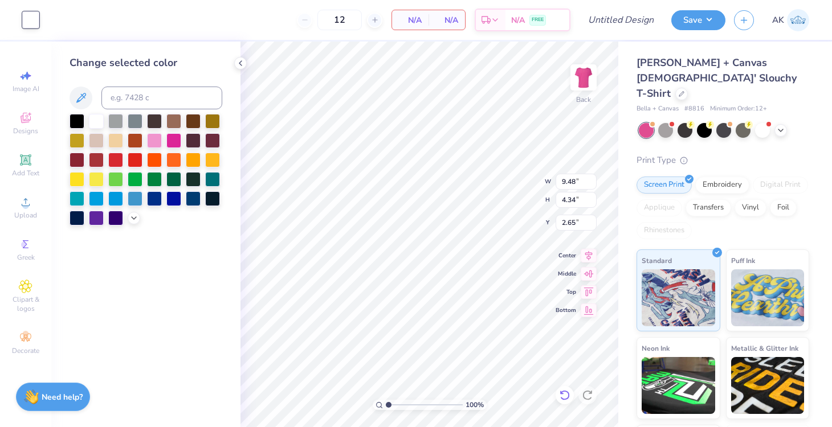
click at [562, 394] on icon at bounding box center [564, 395] width 11 height 11
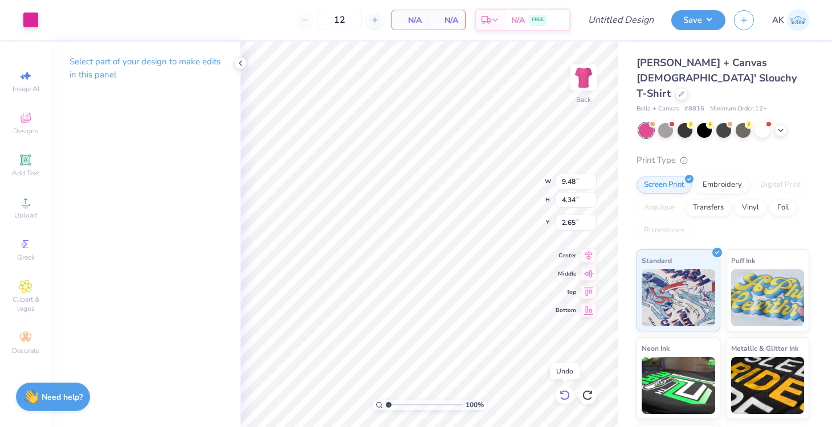
click at [562, 394] on icon at bounding box center [564, 395] width 11 height 11
click at [343, 24] on input "12" at bounding box center [339, 20] width 44 height 21
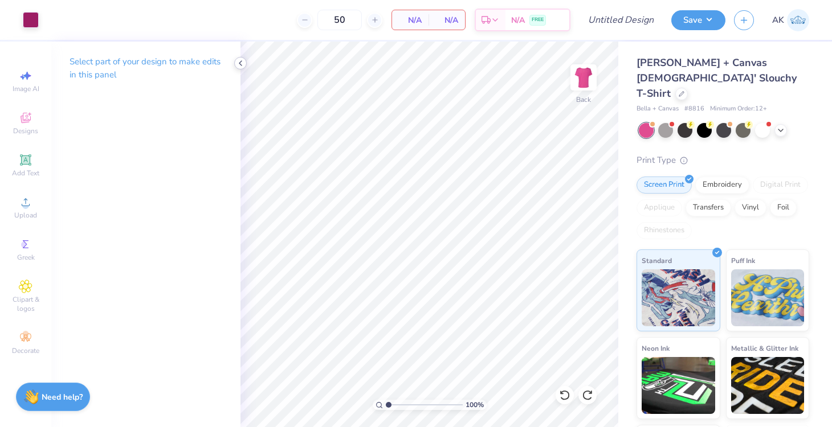
click at [240, 64] on polyline at bounding box center [240, 63] width 2 height 5
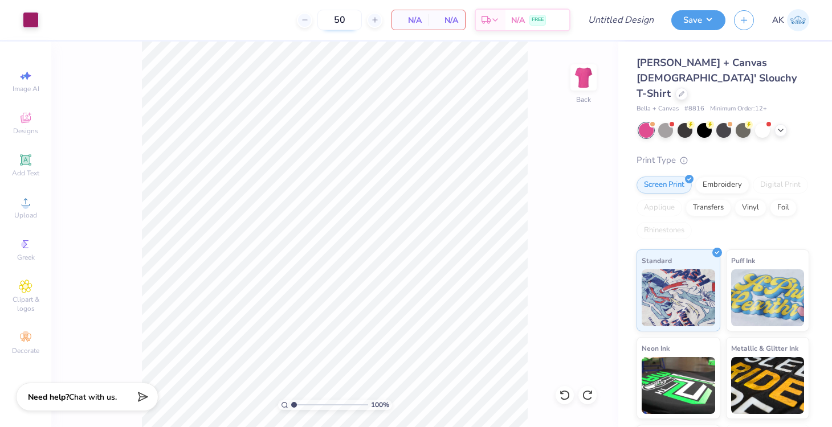
click at [343, 21] on input "50" at bounding box center [339, 20] width 44 height 21
type input "65"
click at [414, 19] on span "N/A" at bounding box center [410, 20] width 23 height 12
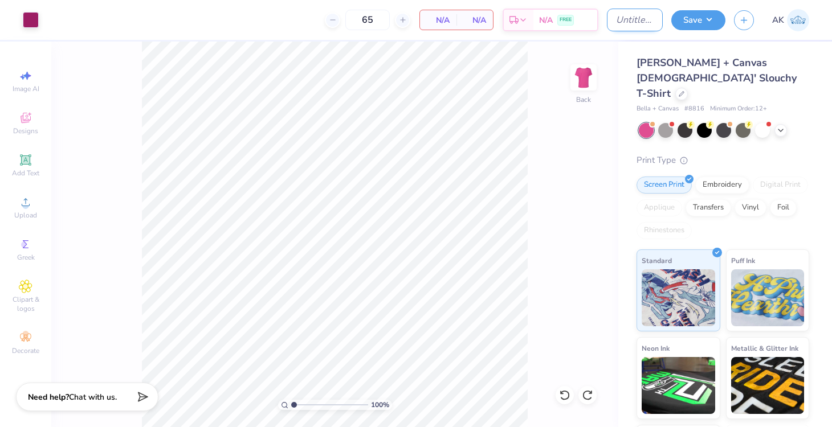
click at [609, 18] on input "Design Title" at bounding box center [635, 20] width 56 height 23
type input "p"
type input "CHIOXPIPHI"
click at [715, 19] on button "Save" at bounding box center [698, 19] width 54 height 20
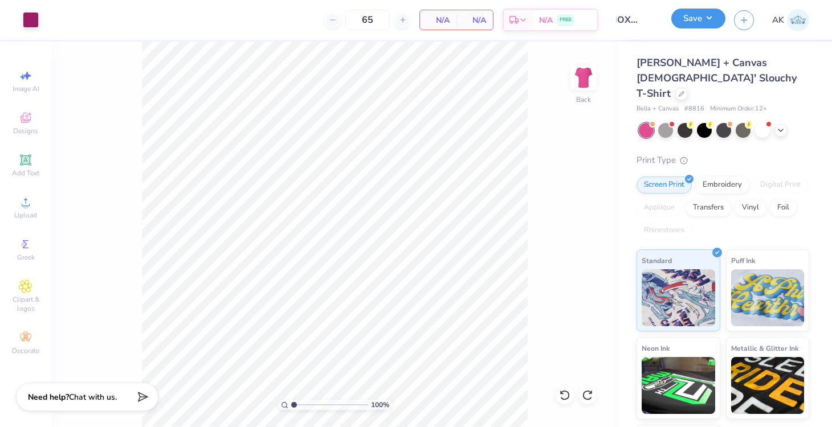
scroll to position [0, 0]
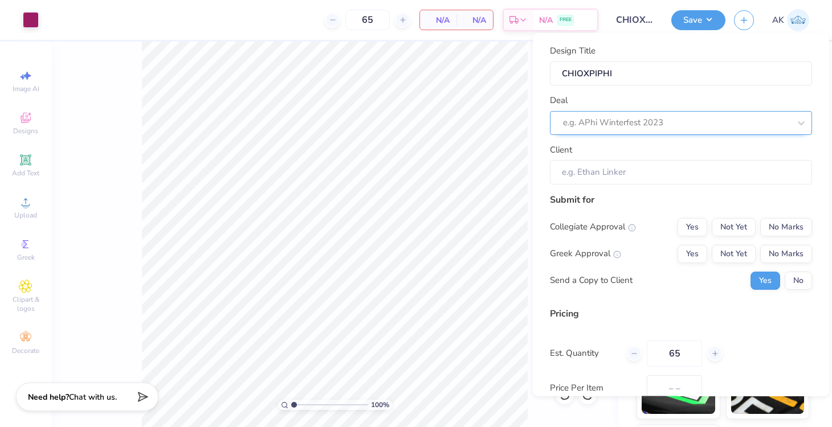
click at [606, 119] on div at bounding box center [676, 122] width 227 height 15
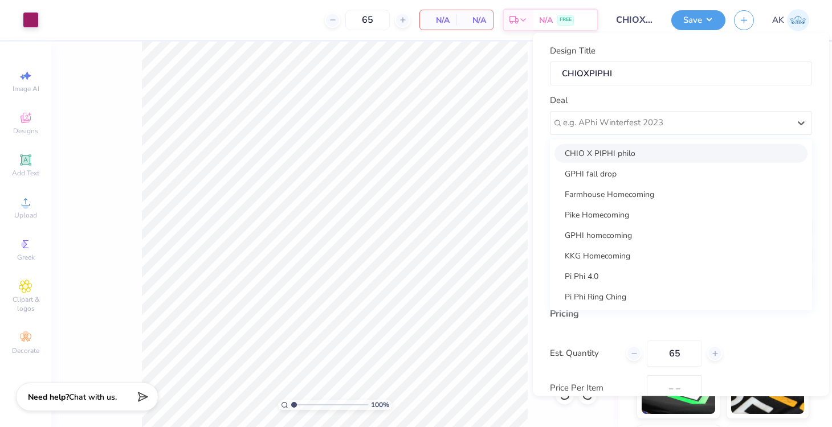
click at [606, 153] on div "CHIO X PIPHI philo" at bounding box center [680, 153] width 253 height 19
type input "[PERSON_NAME]"
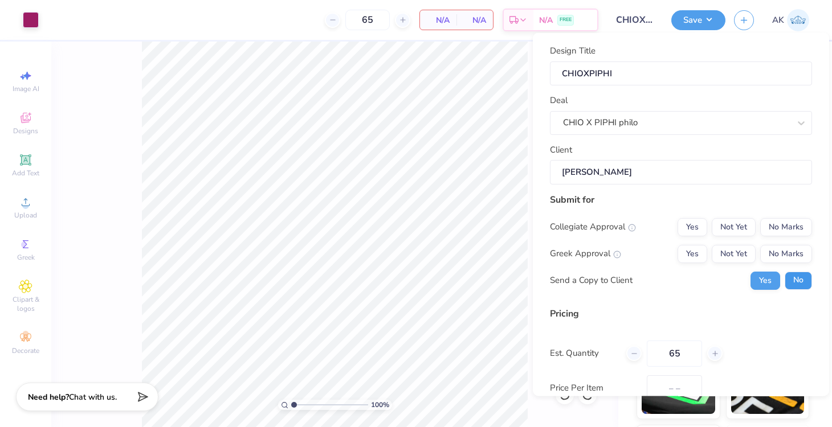
click at [792, 280] on button "No" at bounding box center [797, 280] width 27 height 18
click at [792, 230] on button "No Marks" at bounding box center [786, 227] width 52 height 18
click at [730, 261] on button "Not Yet" at bounding box center [733, 253] width 44 height 18
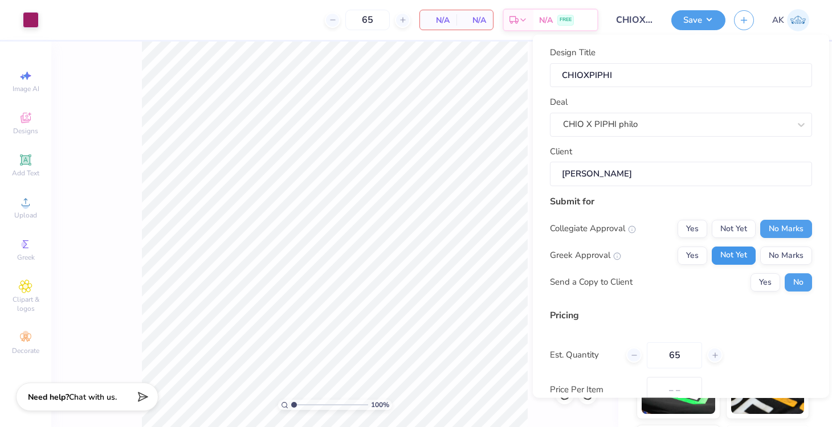
scroll to position [71, 0]
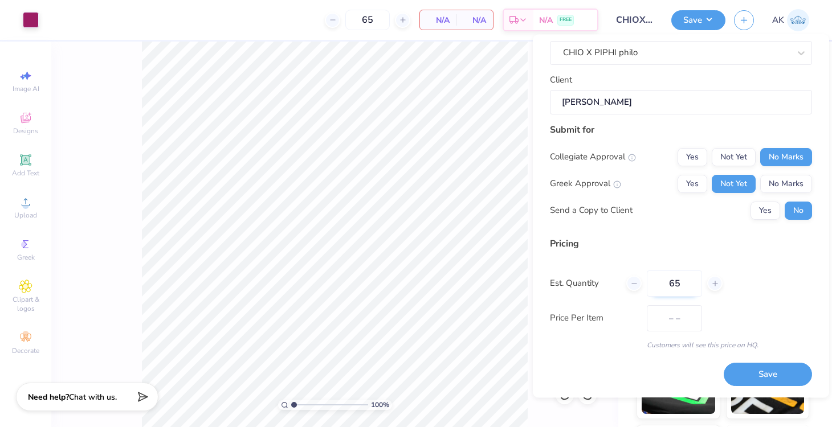
click at [681, 284] on input "65" at bounding box center [673, 284] width 55 height 26
type input "6"
type input "0"
type input "050"
type input "50"
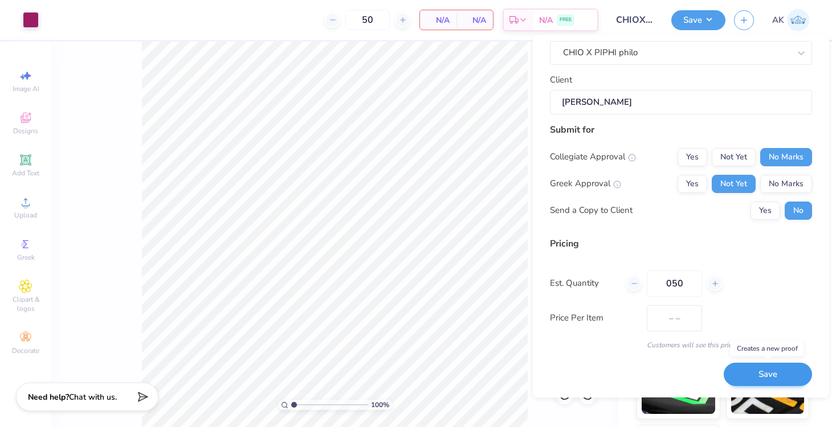
type input "050"
click at [754, 382] on button "Save" at bounding box center [767, 374] width 88 height 23
click at [754, 382] on div "Save" at bounding box center [767, 374] width 88 height 23
